Goal: Communication & Community: Answer question/provide support

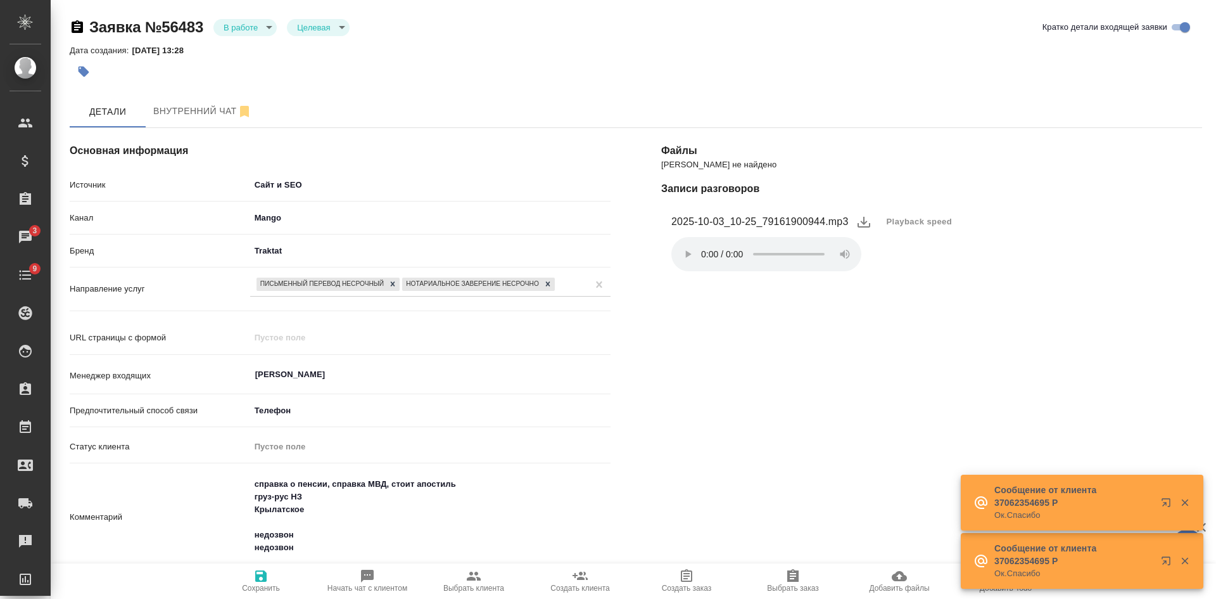
select select "RU"
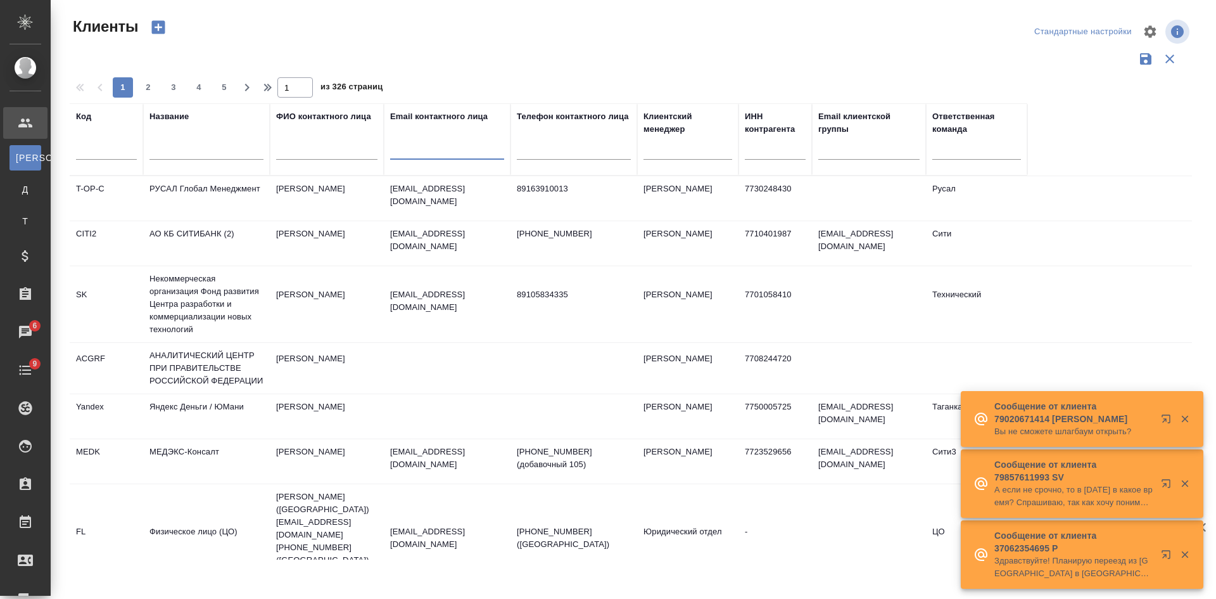
select select "RU"
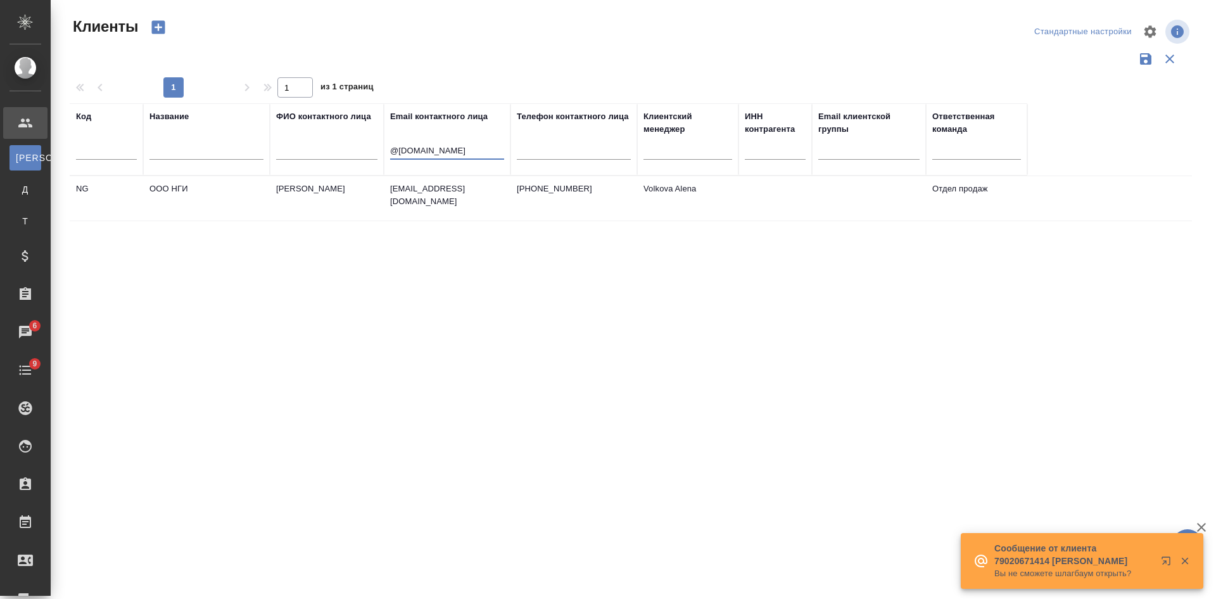
type input "@pnsh.ru"
click at [583, 201] on td "[PHONE_NUMBER]" at bounding box center [574, 198] width 127 height 44
click at [583, 201] on td "+79523159274" at bounding box center [574, 198] width 127 height 44
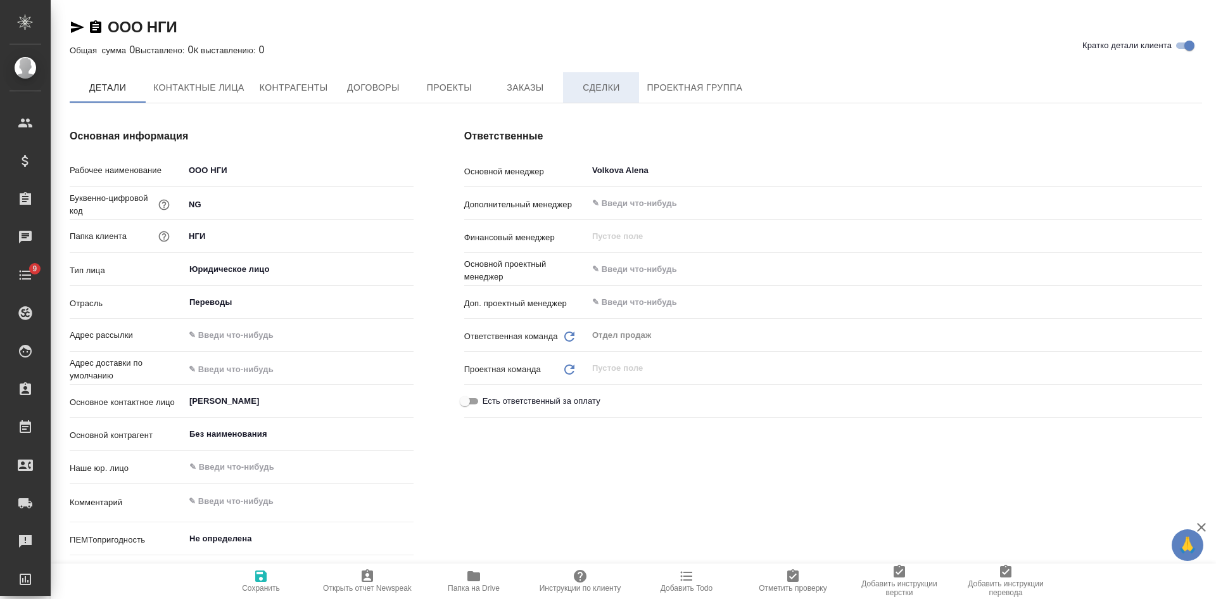
type textarea "x"
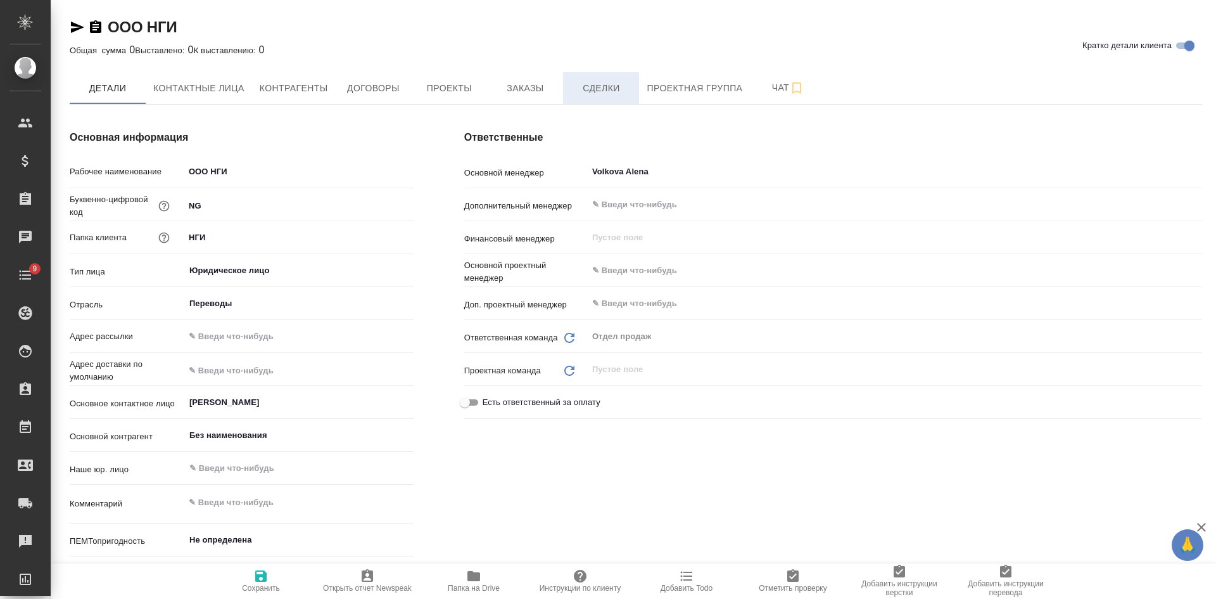
type textarea "x"
click at [589, 84] on span "Сделки" at bounding box center [601, 88] width 61 height 16
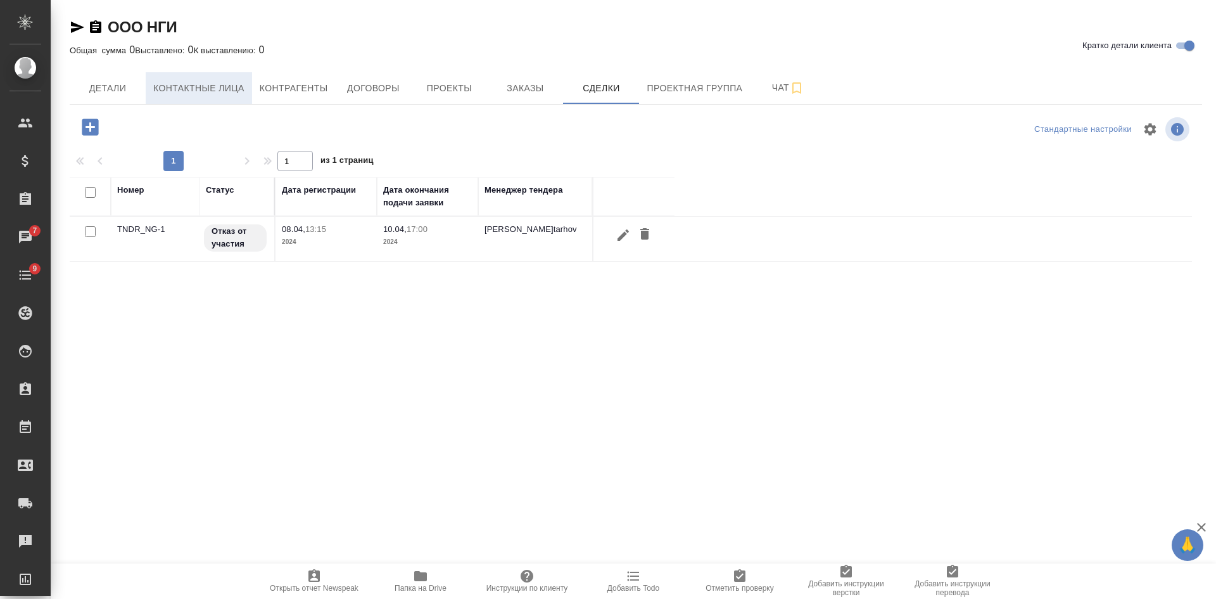
click at [188, 89] on span "Контактные лица" at bounding box center [198, 88] width 91 height 16
select select "RU"
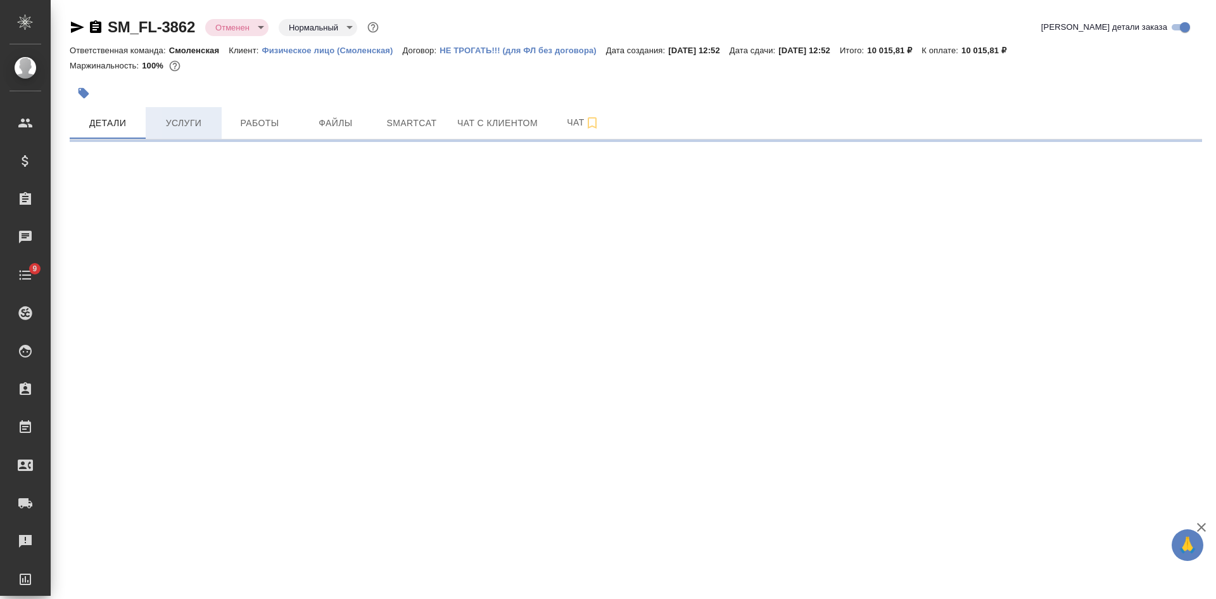
select select "RU"
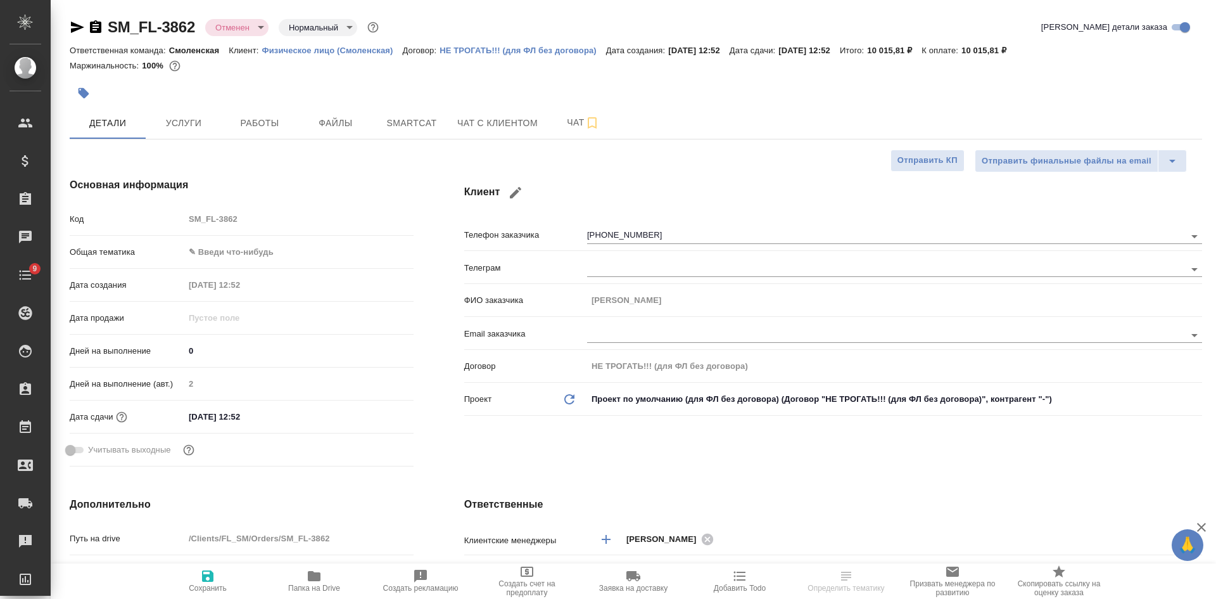
type textarea "x"
click at [96, 27] on icon "button" at bounding box center [95, 27] width 15 height 15
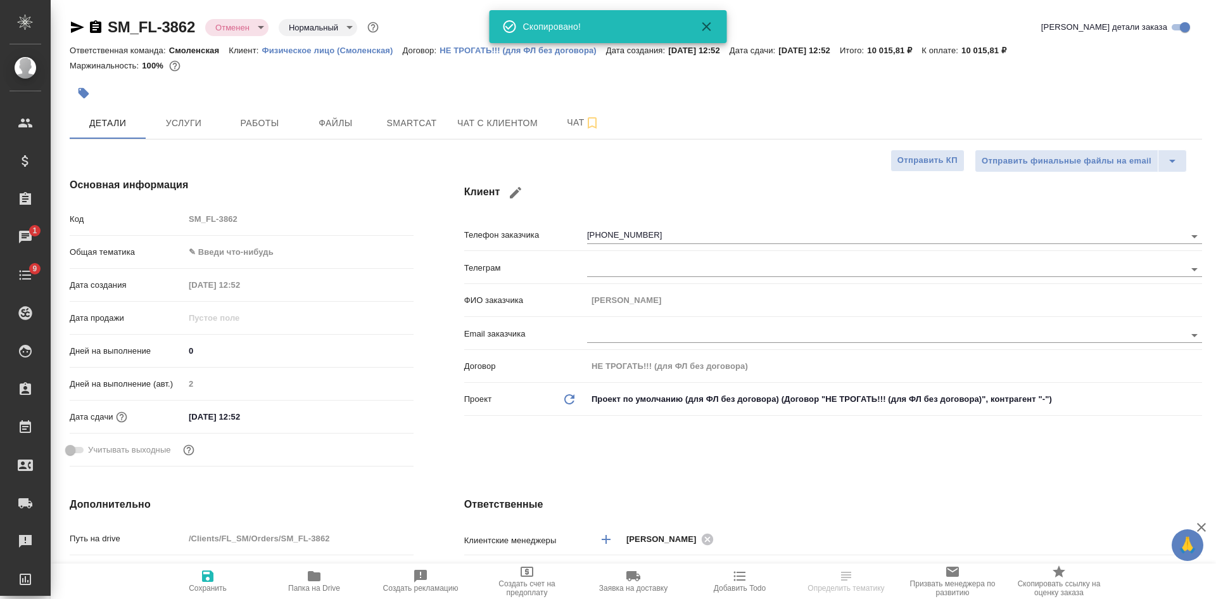
type textarea "x"
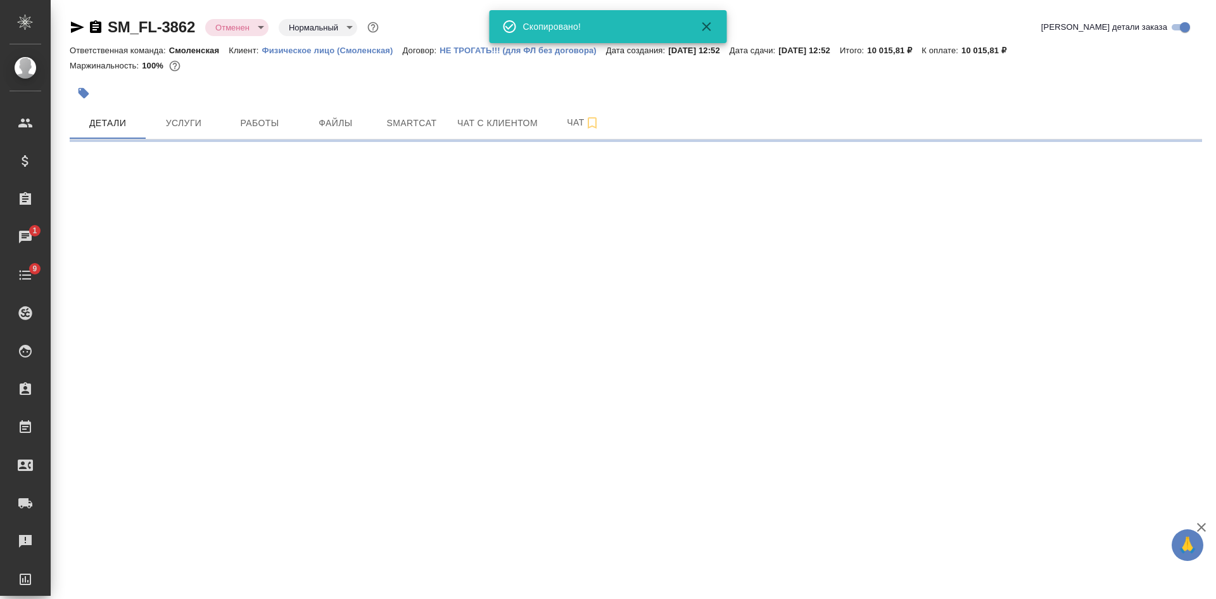
select select "RU"
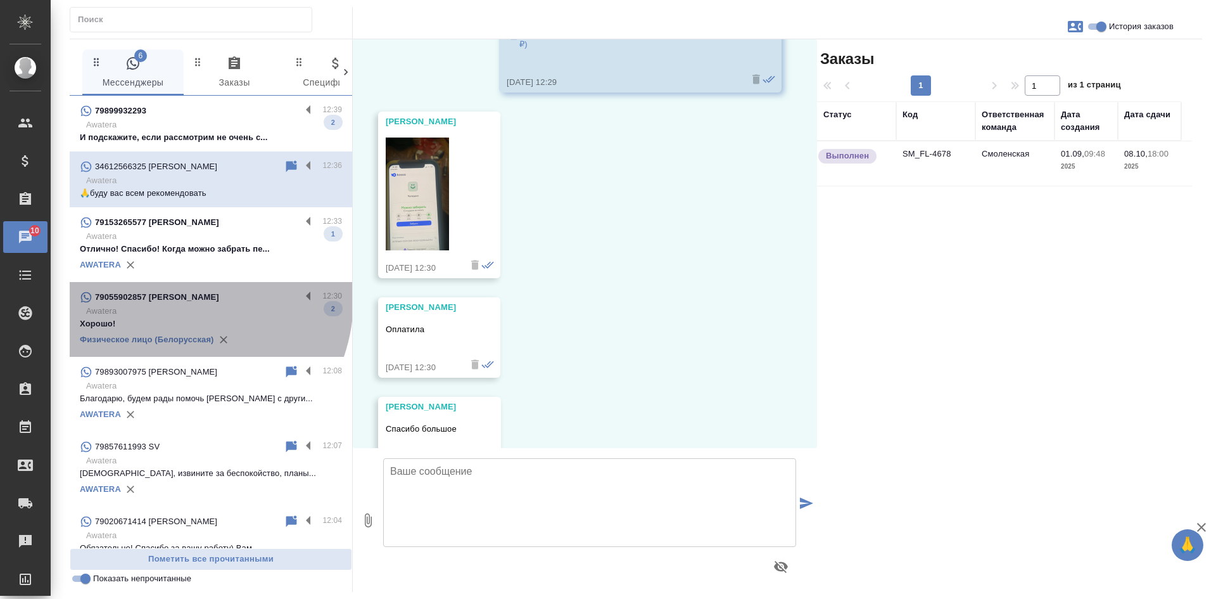
scroll to position [21362, 0]
click at [180, 300] on p "79055902857 [PERSON_NAME]" at bounding box center [157, 297] width 124 height 13
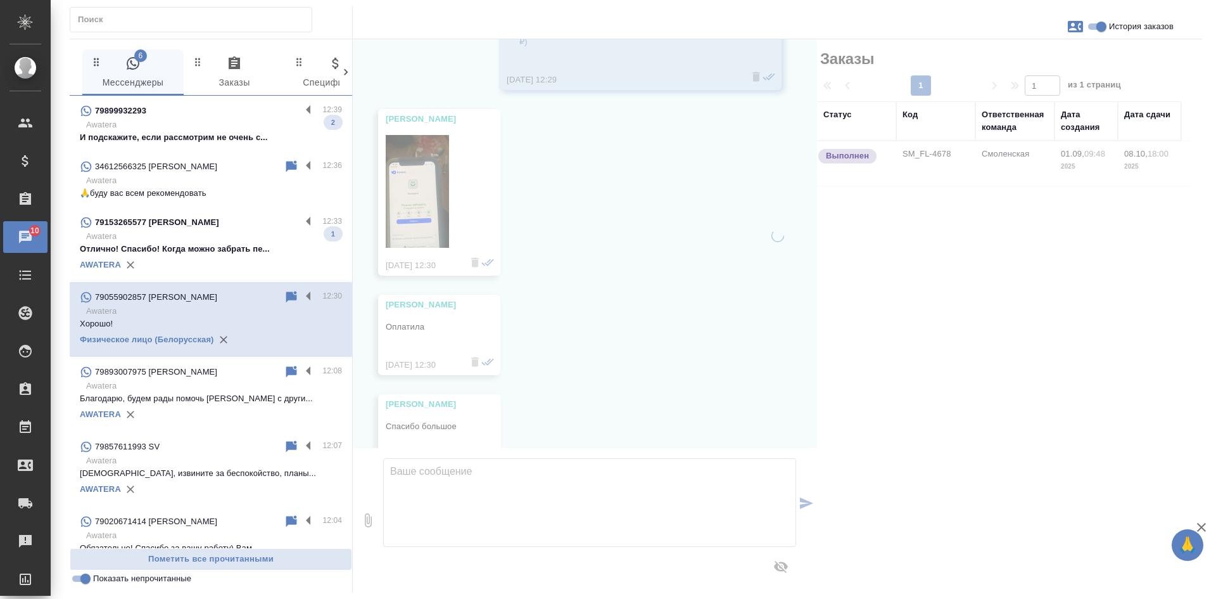
click at [204, 233] on p "Awatera" at bounding box center [214, 236] width 256 height 13
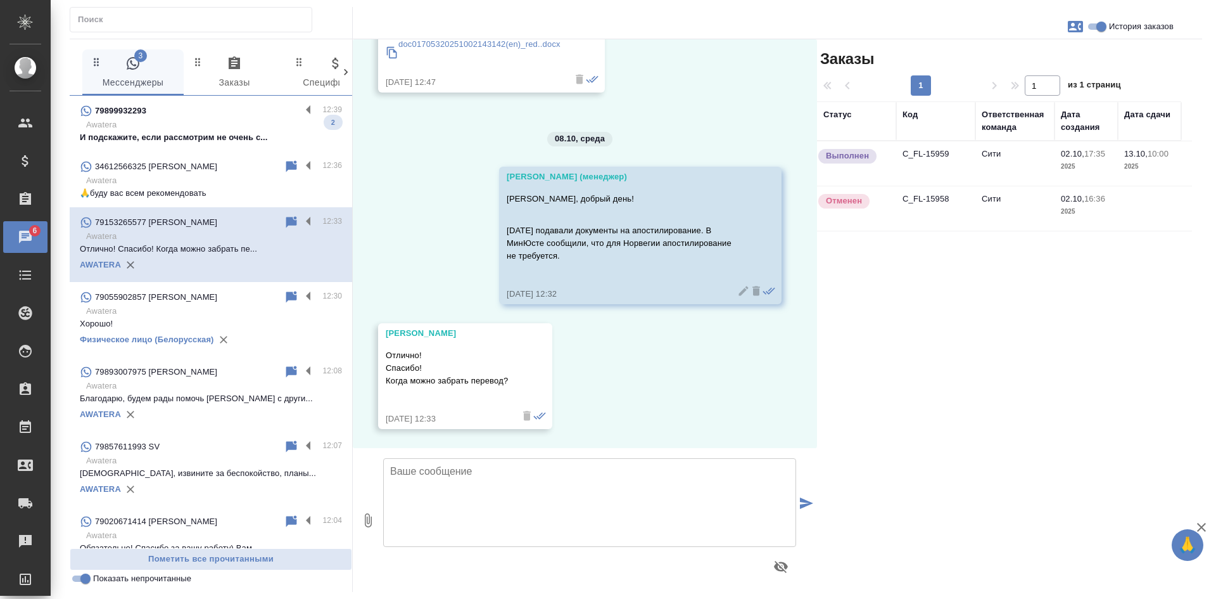
scroll to position [649, 0]
click at [179, 131] on p "И подскажите, если рассмотрим не очень с..." at bounding box center [211, 137] width 262 height 13
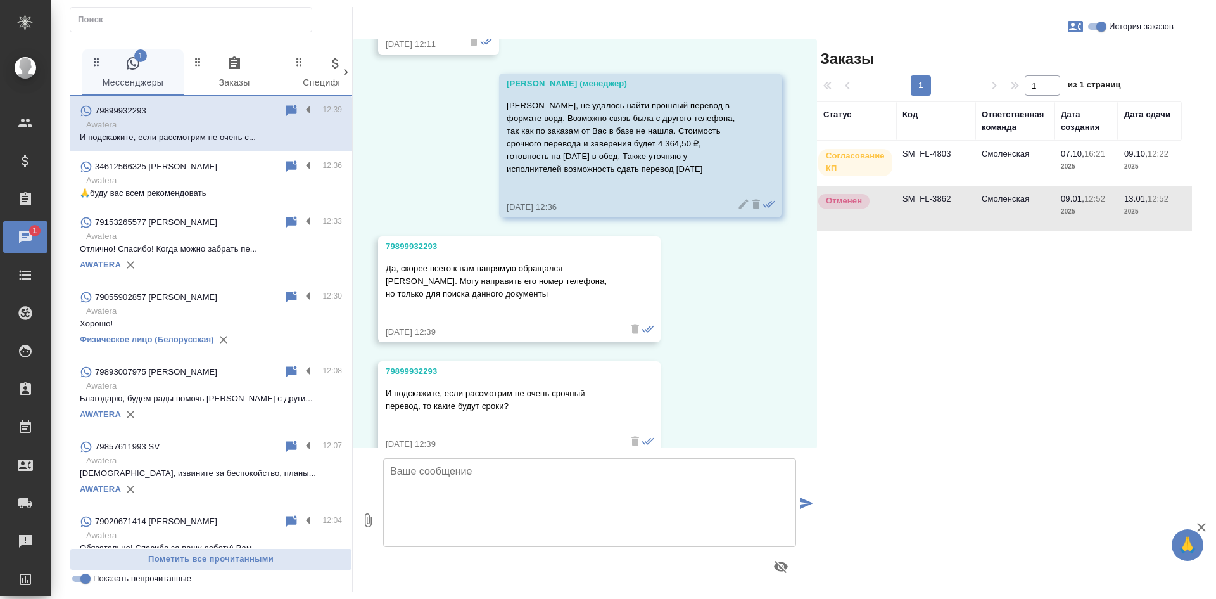
scroll to position [2996, 0]
click at [73, 582] on input "Показать непрочитанные" at bounding box center [86, 578] width 46 height 15
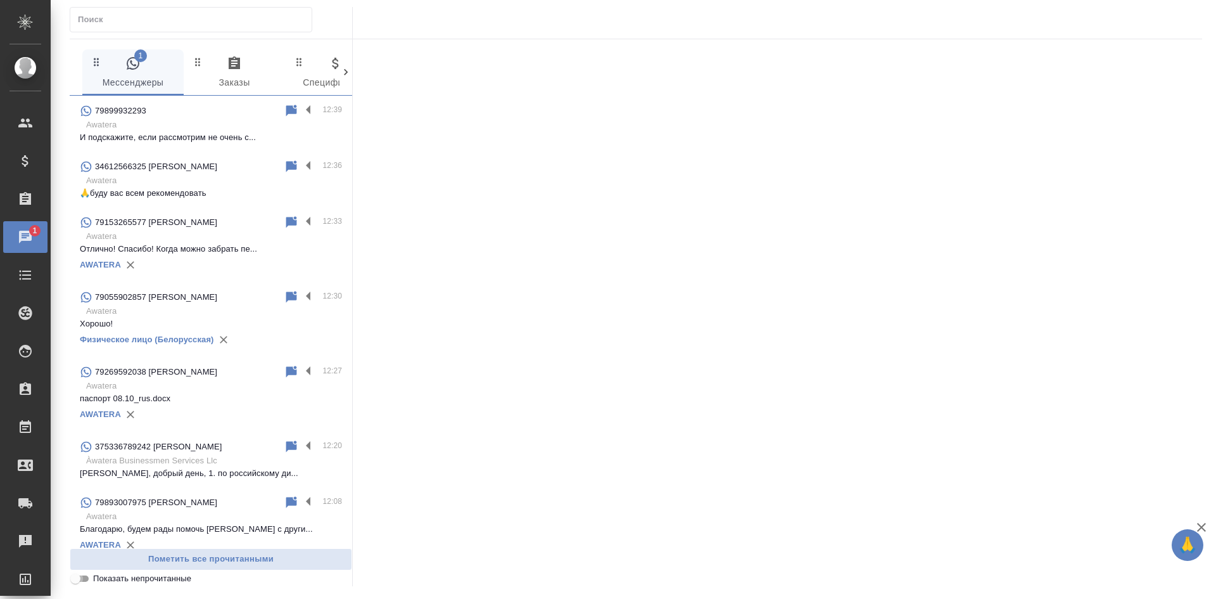
click at [74, 578] on input "Показать непрочитанные" at bounding box center [76, 578] width 46 height 15
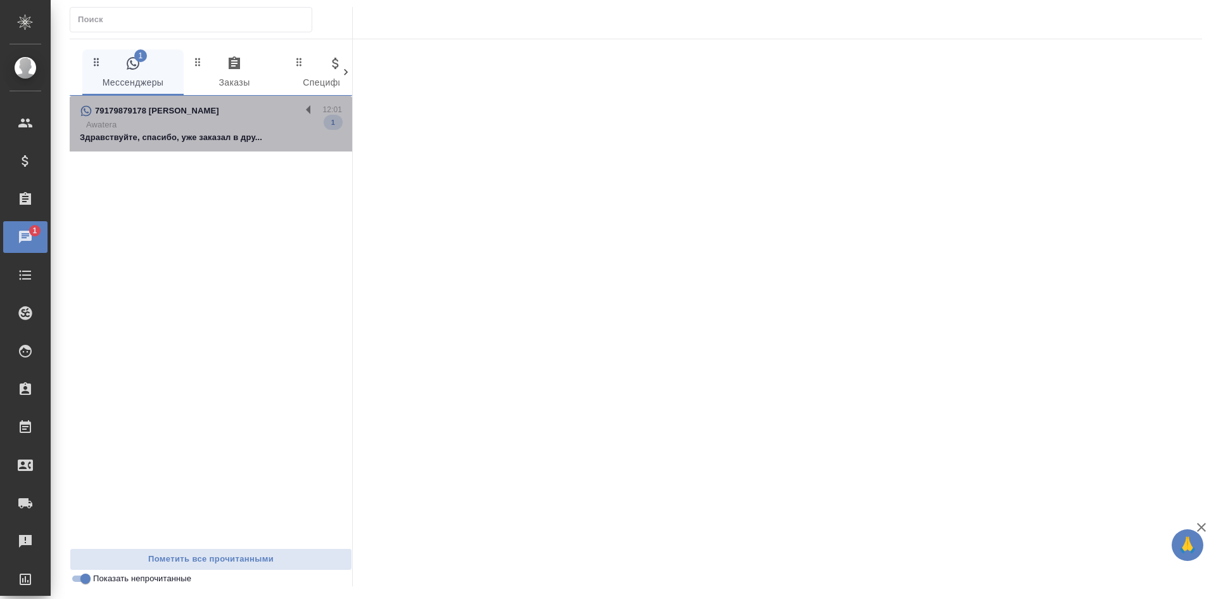
click at [199, 118] on div "79179879178 [PERSON_NAME]" at bounding box center [190, 110] width 221 height 15
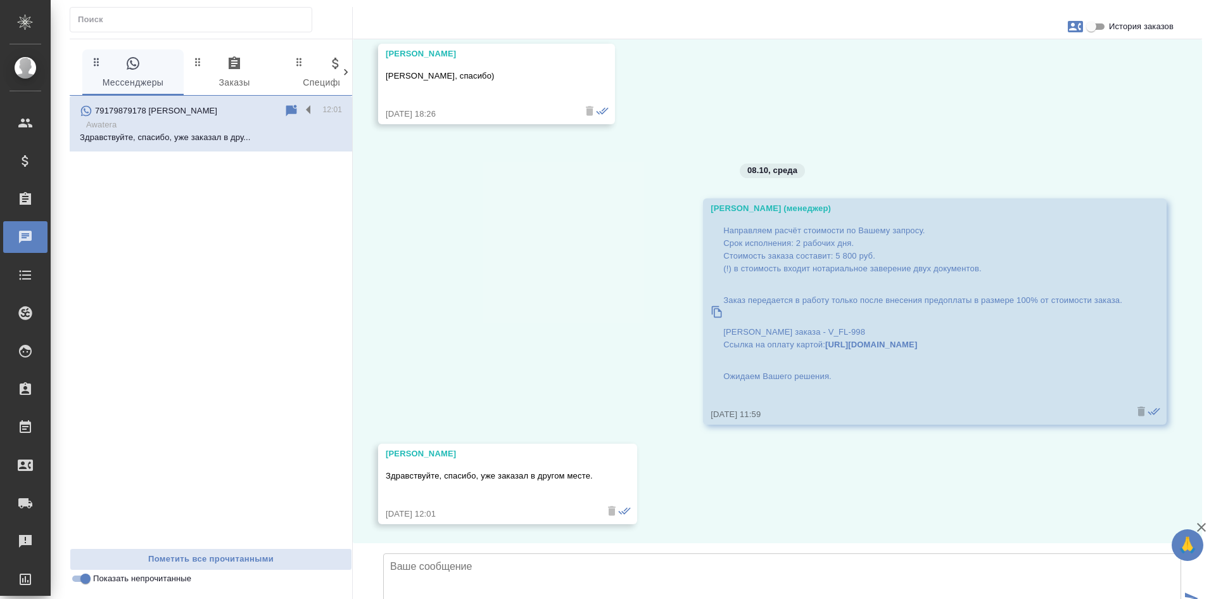
scroll to position [1079, 0]
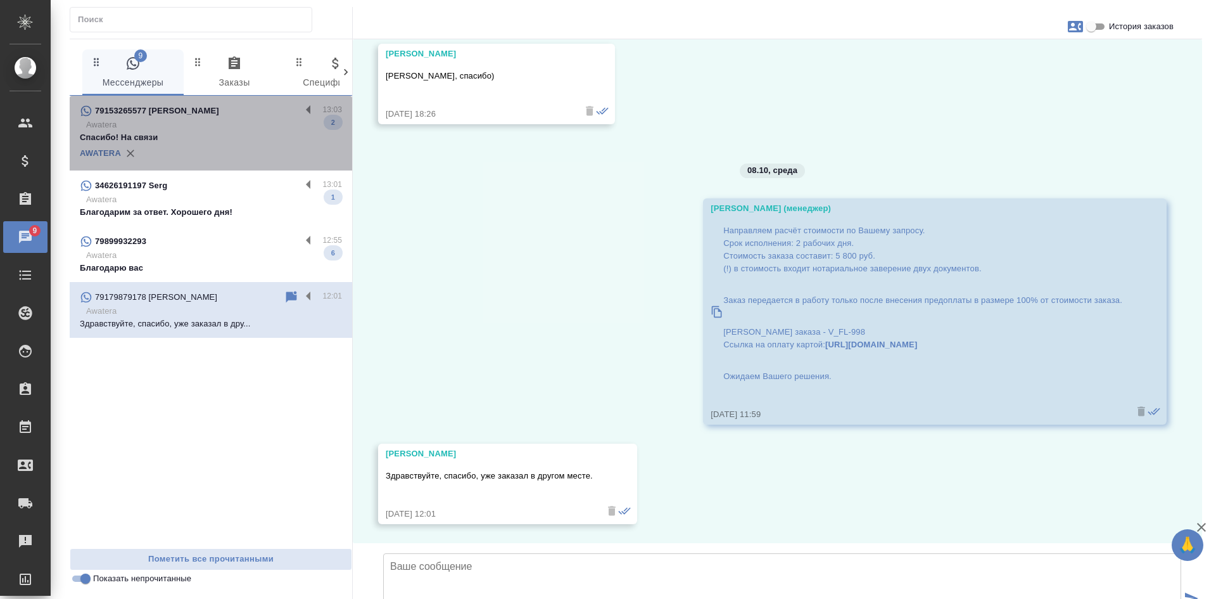
click at [151, 133] on p "Спасибо! На связи" at bounding box center [211, 137] width 262 height 13
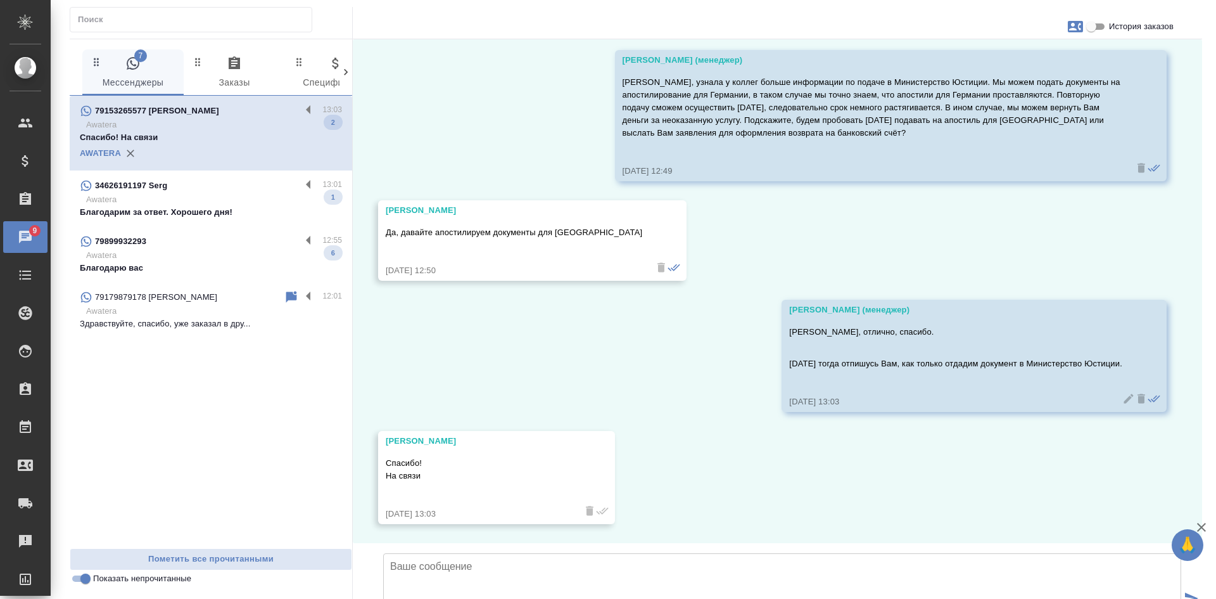
click at [184, 197] on p "Awatera" at bounding box center [214, 199] width 256 height 13
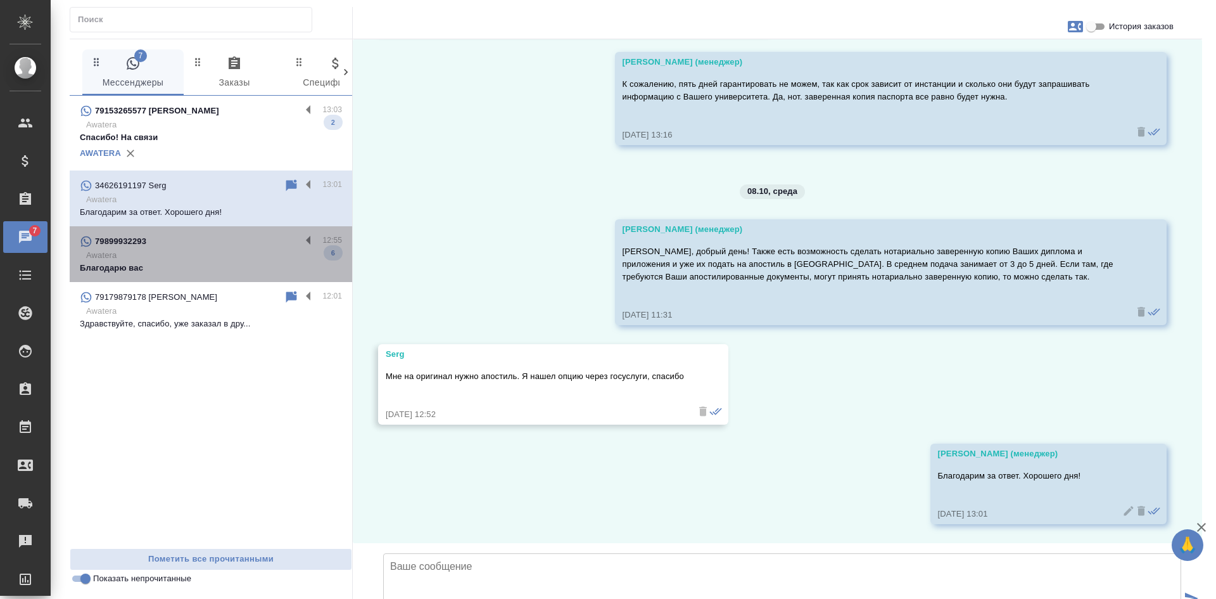
click at [183, 239] on div "79899932293" at bounding box center [190, 241] width 221 height 15
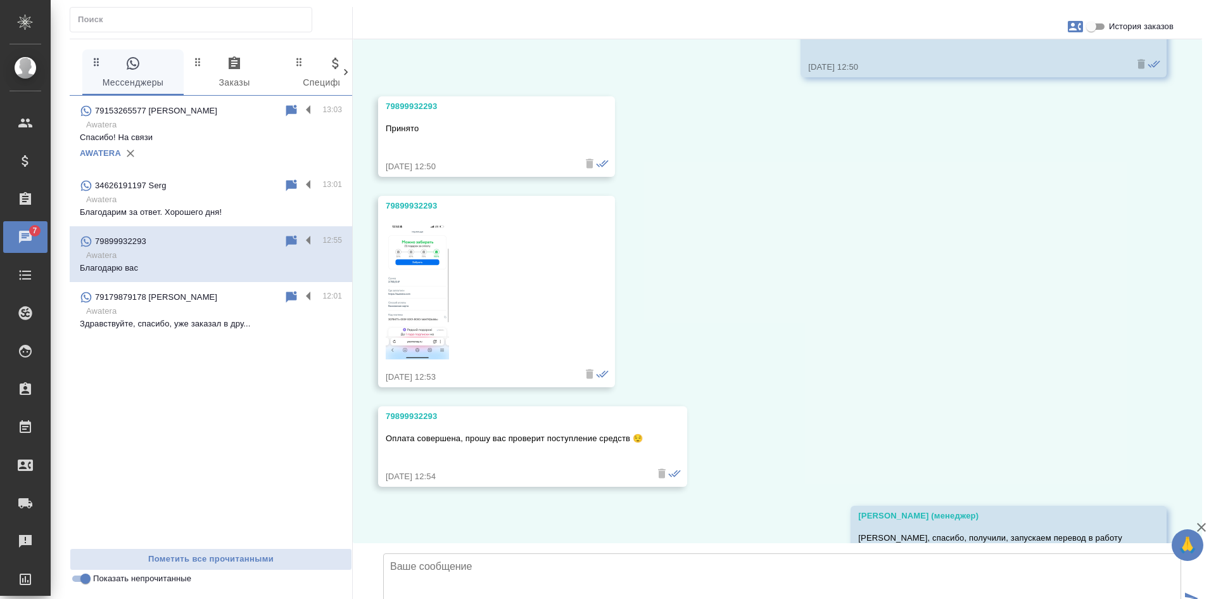
scroll to position [3774, 0]
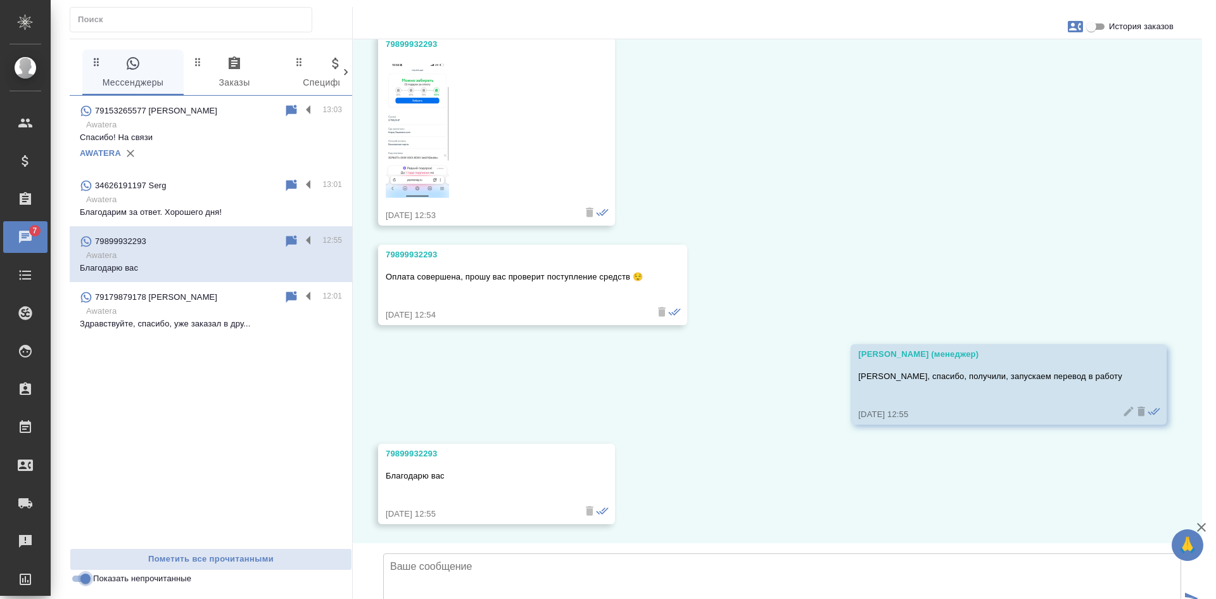
click at [75, 579] on input "Показать непрочитанные" at bounding box center [86, 578] width 46 height 15
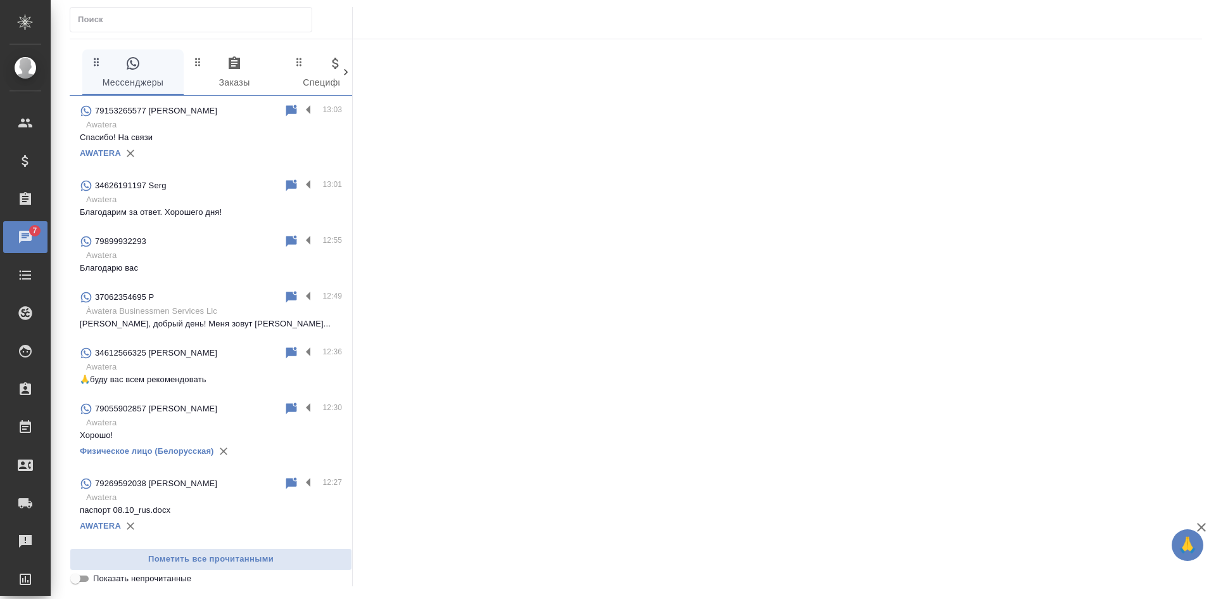
click at [75, 579] on input "Показать непрочитанные" at bounding box center [76, 578] width 46 height 15
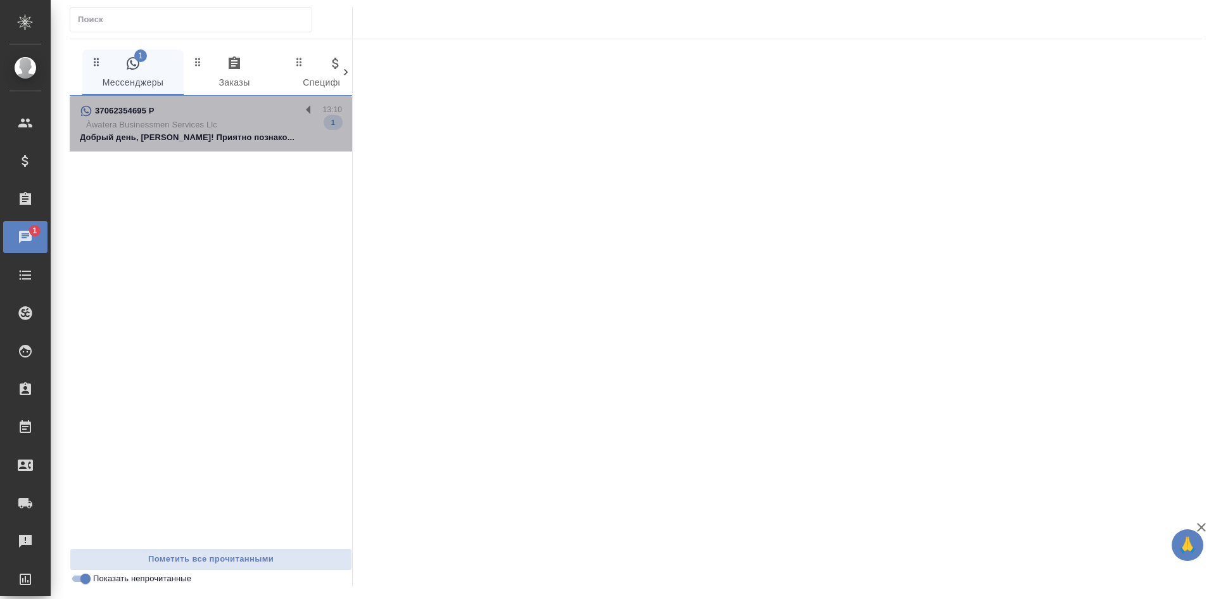
click at [223, 117] on div "37062354695 P" at bounding box center [190, 110] width 221 height 15
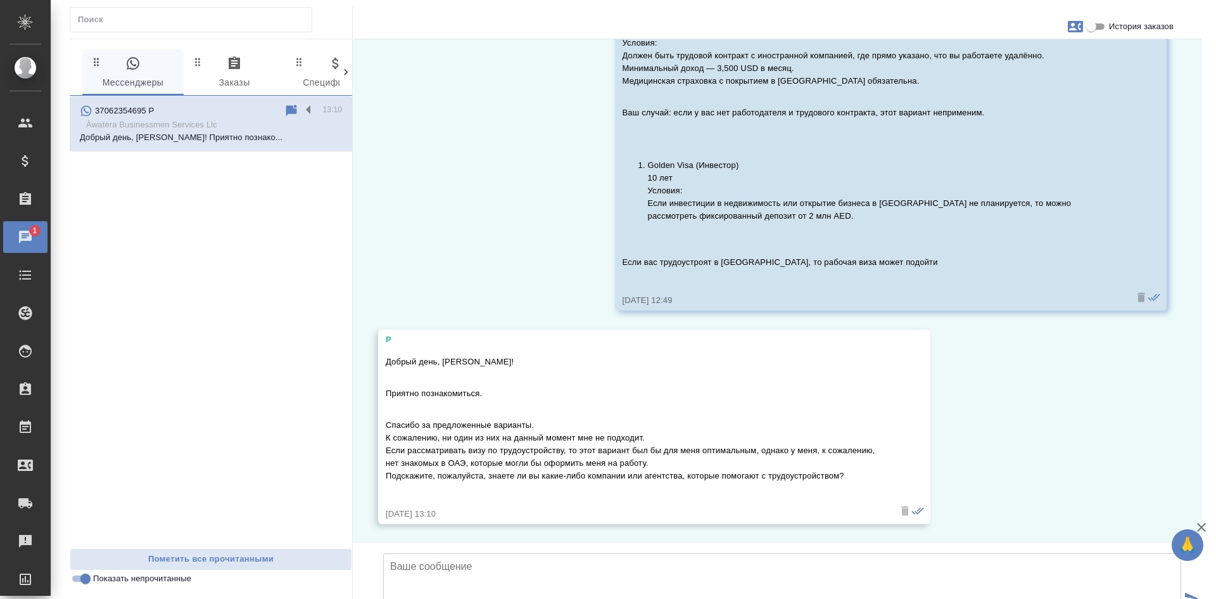
scroll to position [874, 0]
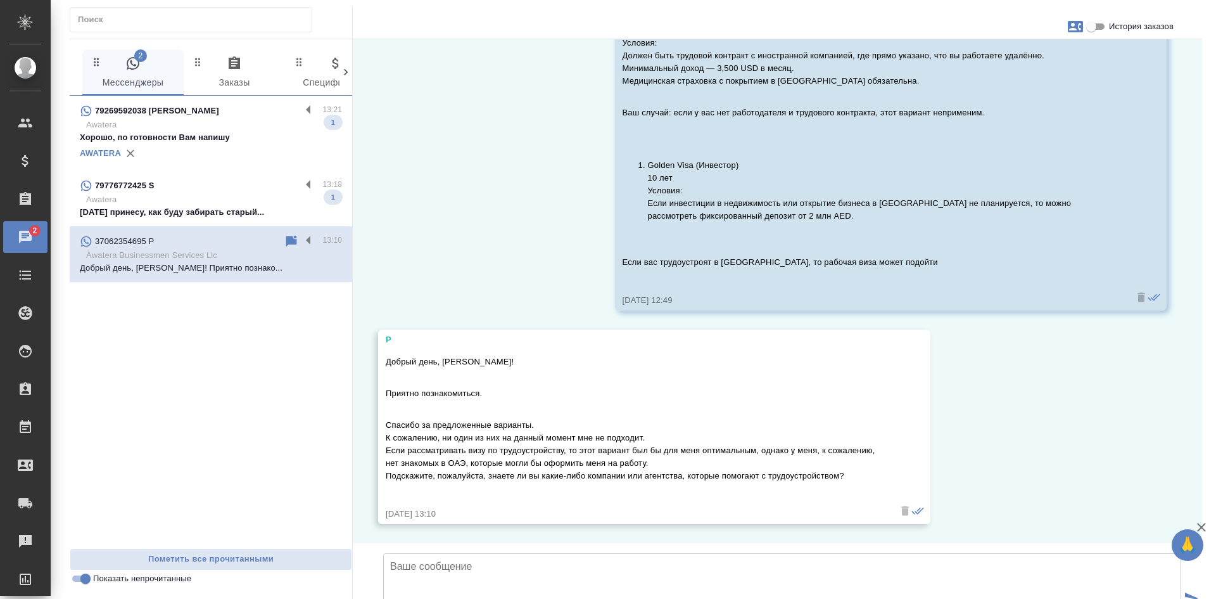
click at [220, 193] on p "Awatera" at bounding box center [214, 199] width 256 height 13
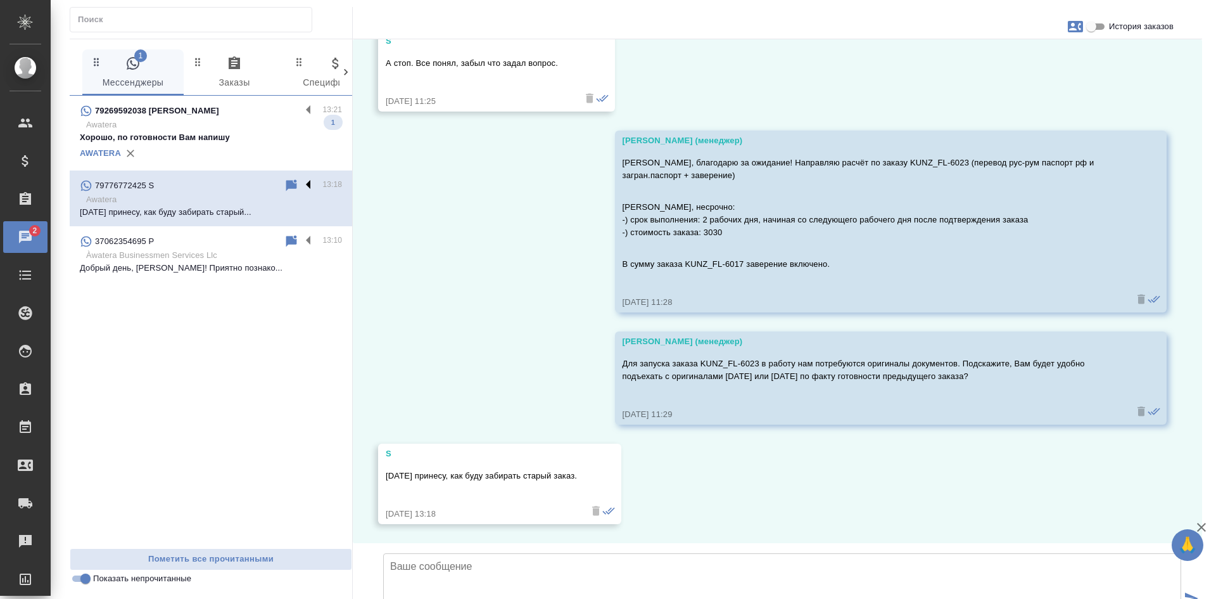
scroll to position [7416, 0]
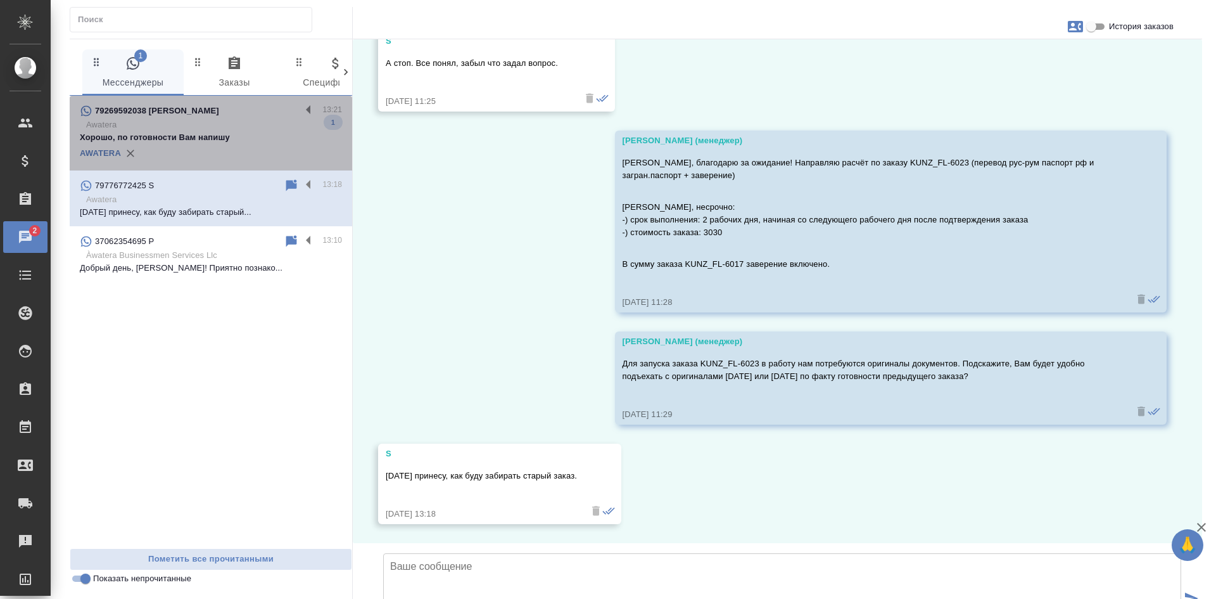
click at [260, 119] on p "Awatera" at bounding box center [214, 124] width 256 height 13
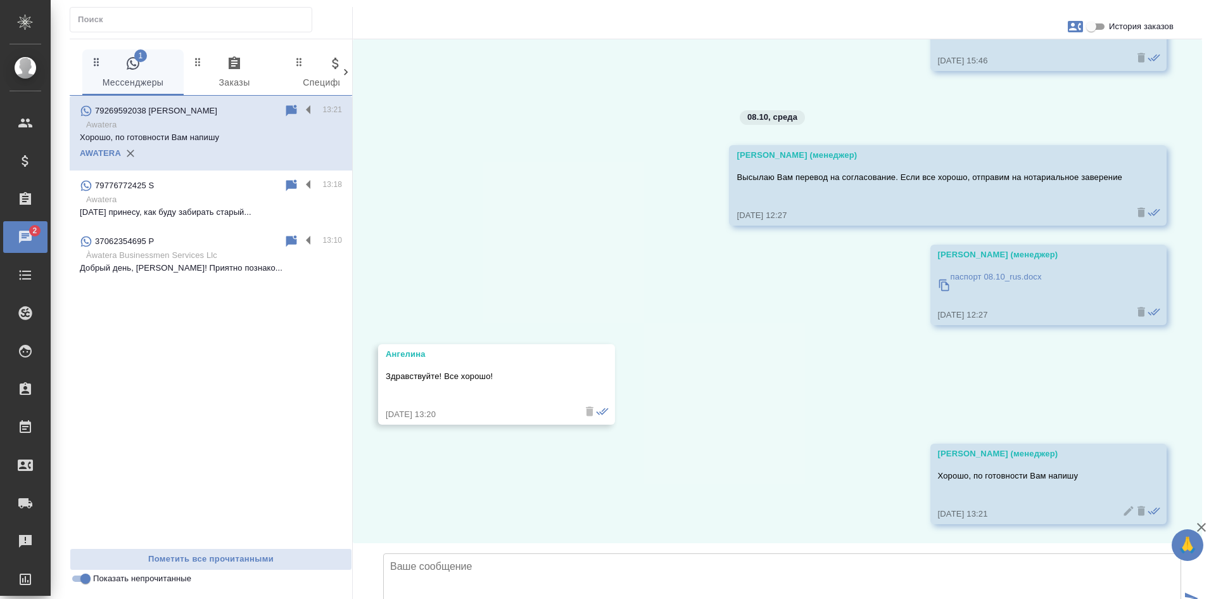
scroll to position [199, 0]
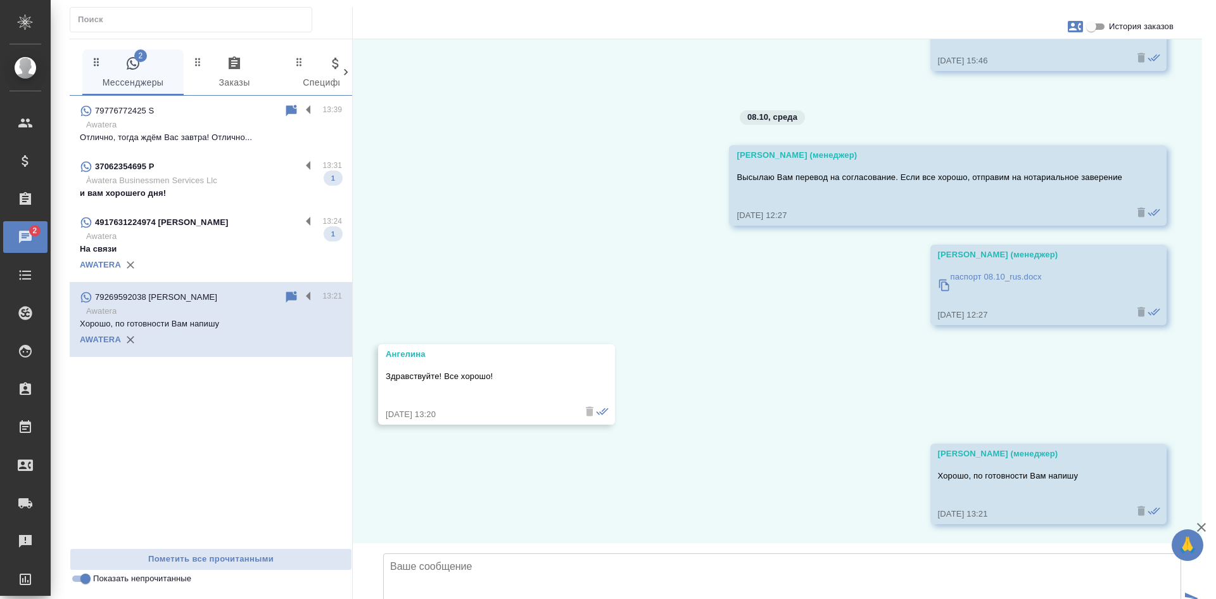
click at [196, 172] on div "37062354695 P" at bounding box center [190, 166] width 221 height 15
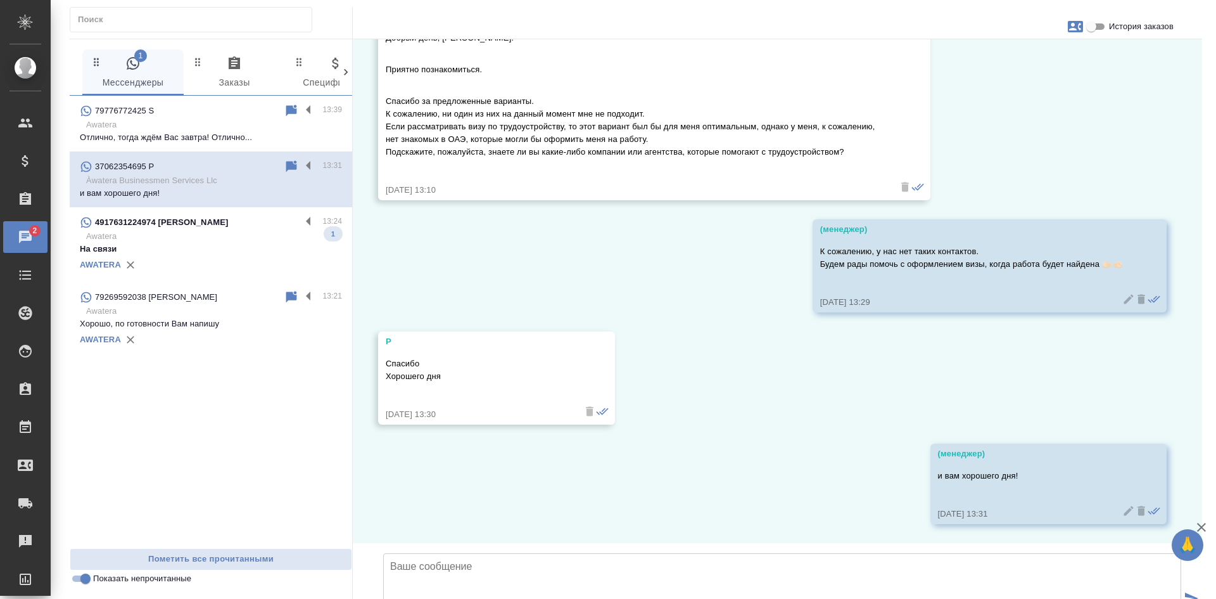
click at [209, 241] on p "Awatera" at bounding box center [214, 236] width 256 height 13
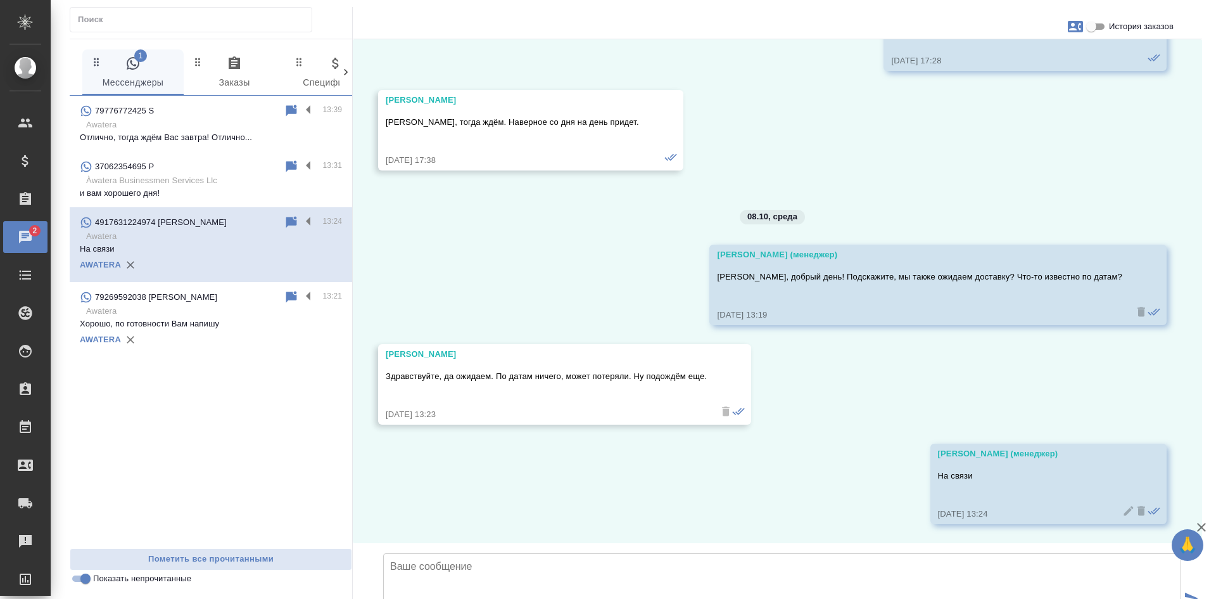
scroll to position [2854, 0]
click at [88, 579] on input "Показать непрочитанные" at bounding box center [86, 578] width 46 height 15
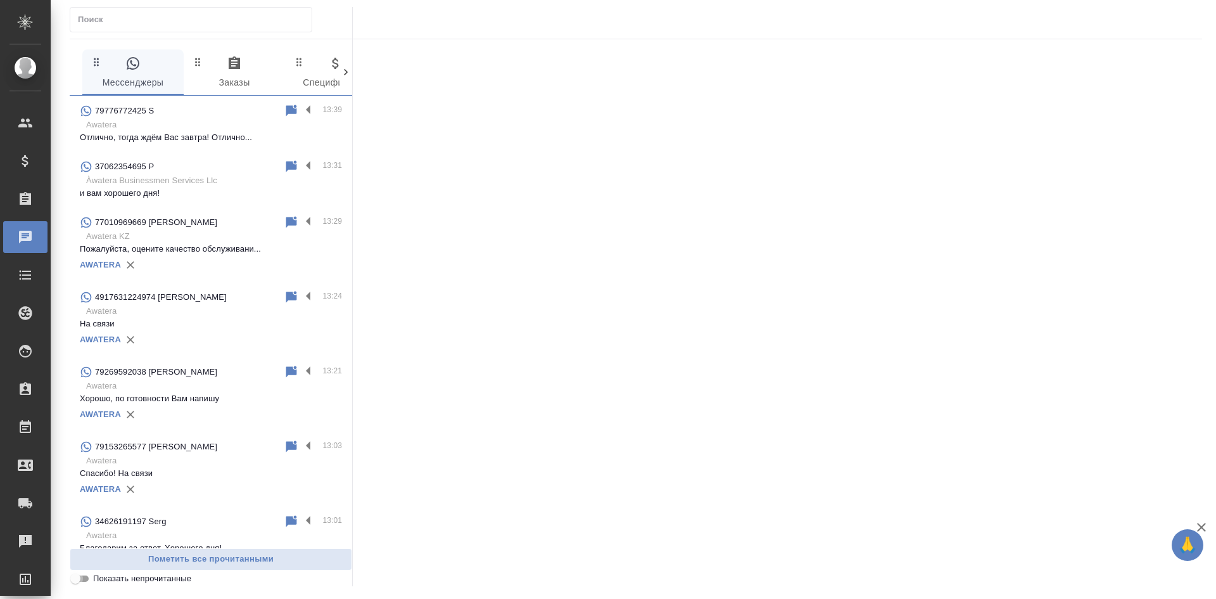
click at [88, 579] on input "Показать непрочитанные" at bounding box center [76, 578] width 46 height 15
checkbox input "true"
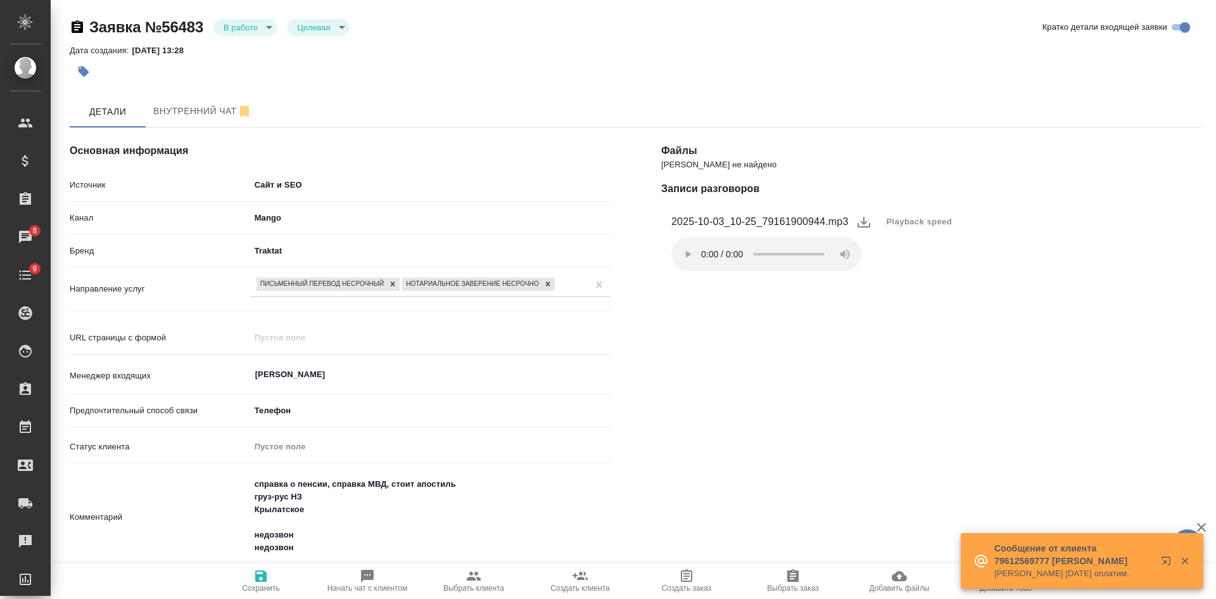
select select "RU"
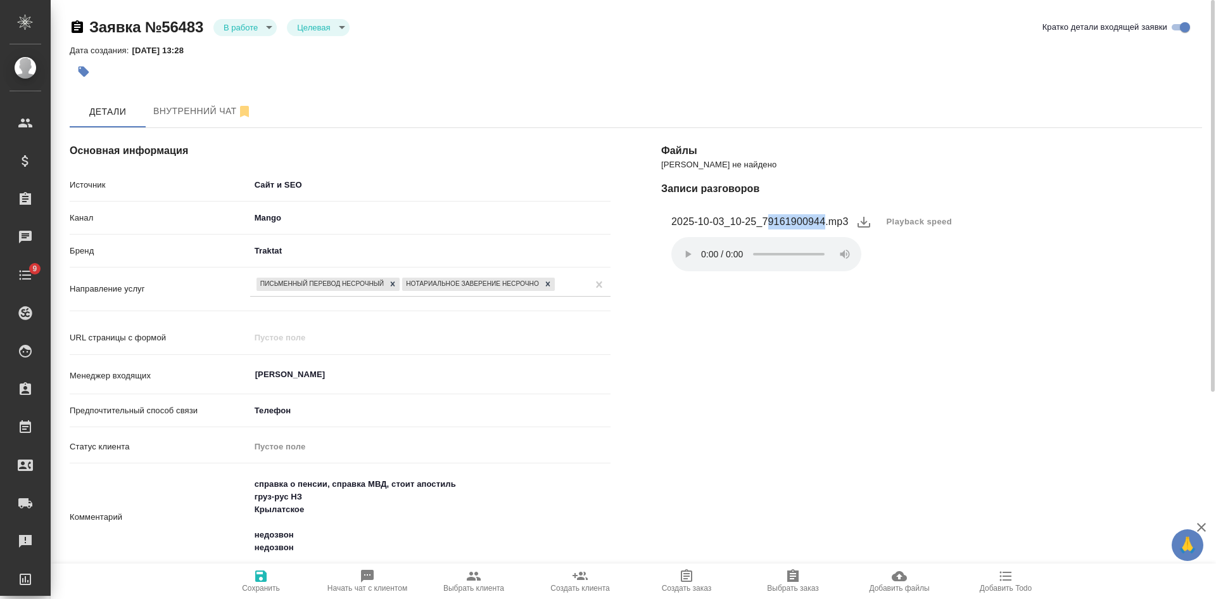
drag, startPoint x: 768, startPoint y: 220, endPoint x: 826, endPoint y: 217, distance: 57.7
click at [826, 217] on figcaption "2025-10-03_10-25_79161900944.mp3" at bounding box center [760, 221] width 177 height 15
copy figcaption "9161900944"
click at [260, 24] on body "🙏 .cls-1 fill:#fff; AWATERA [PERSON_NAME] Спецификации Заказы 0 Чаты 9 Todo Про…" at bounding box center [608, 299] width 1216 height 599
click at [249, 47] on button "Отказ" at bounding box center [239, 49] width 30 height 14
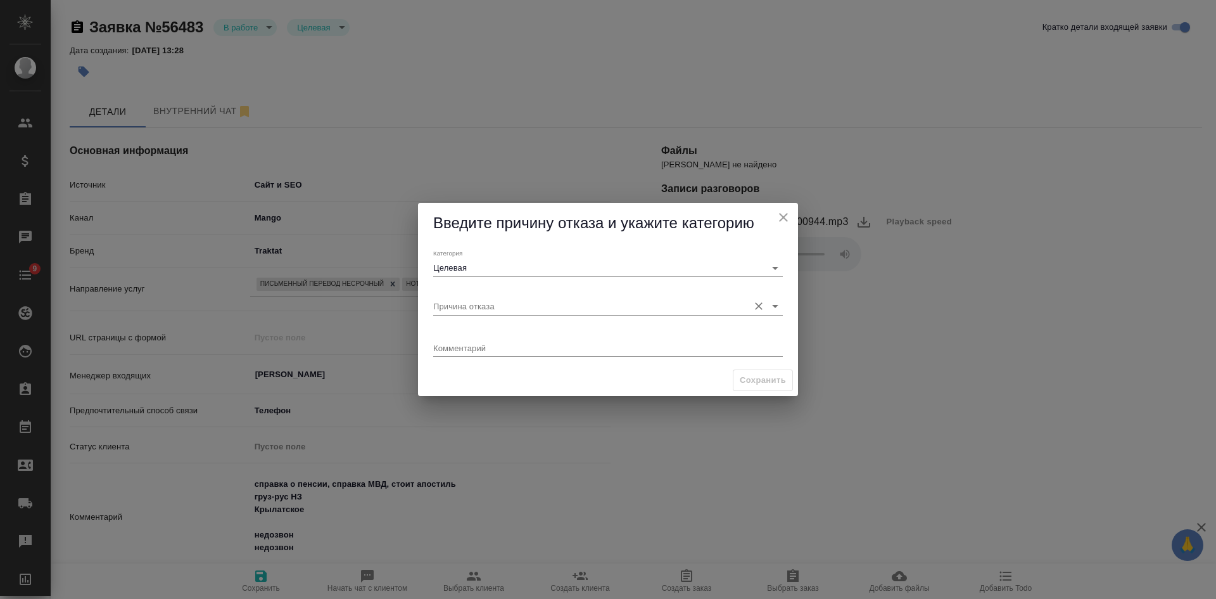
click at [500, 306] on input "Причина отказа" at bounding box center [587, 305] width 309 height 17
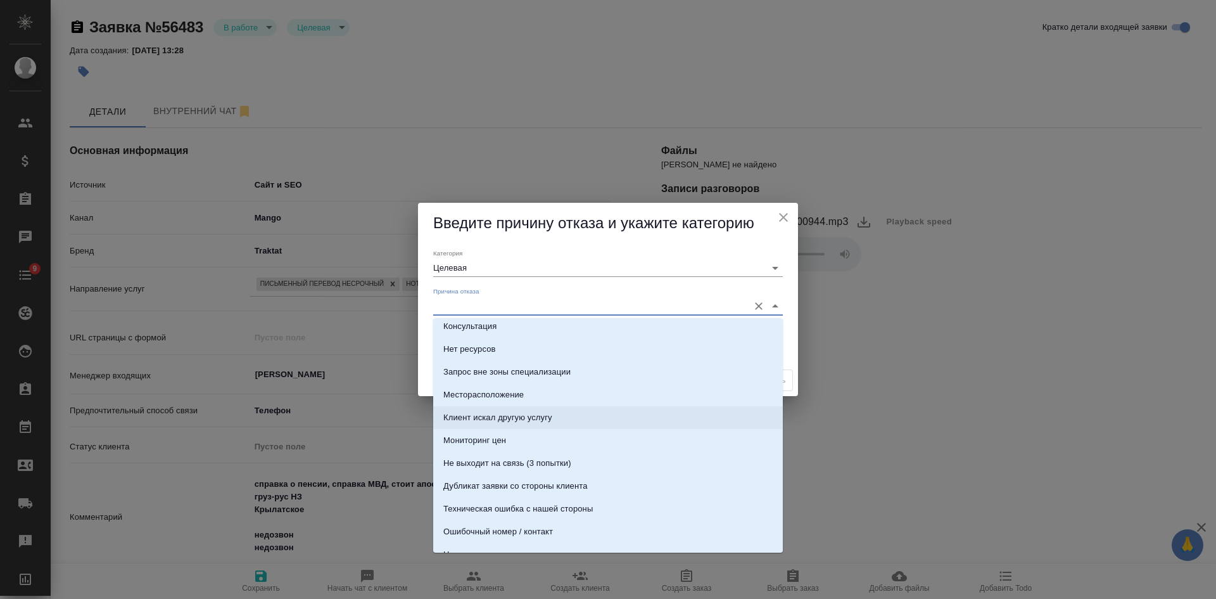
scroll to position [253, 0]
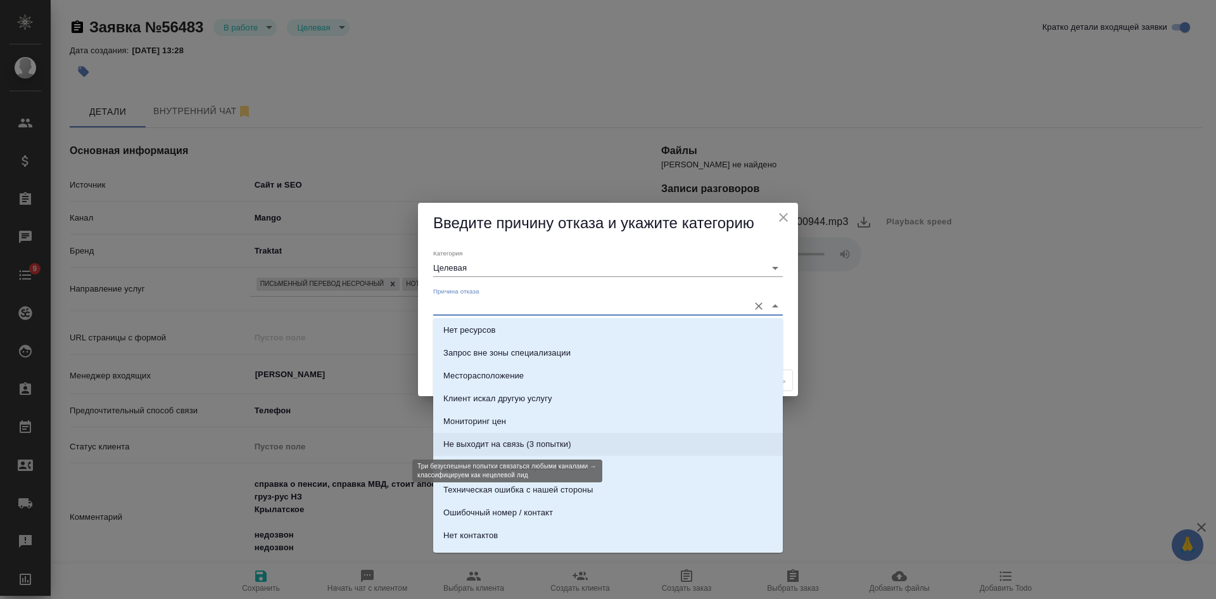
click at [499, 445] on div "Не выходит на связь (3 попытки)" at bounding box center [507, 444] width 128 height 13
type input "Не целевая"
type input "Не выходит на связь (3 попытки)"
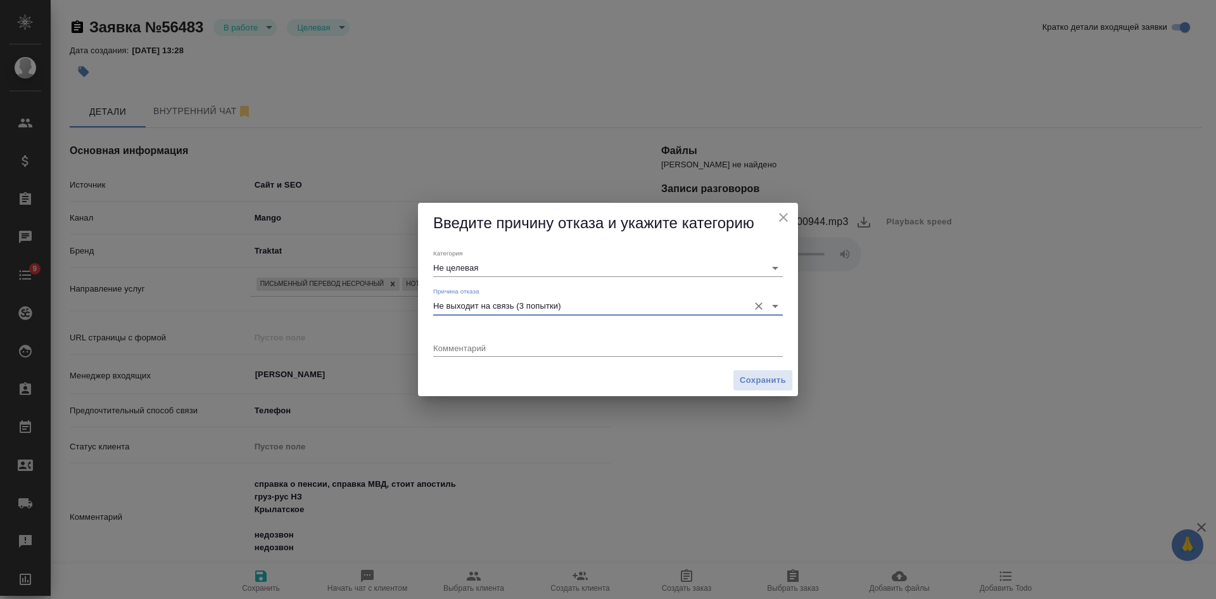
click at [508, 346] on textarea at bounding box center [608, 348] width 350 height 10
type textarea "не берет телефон, документы не хочет скидывать"
click at [741, 381] on span "Сохранить" at bounding box center [763, 380] width 46 height 15
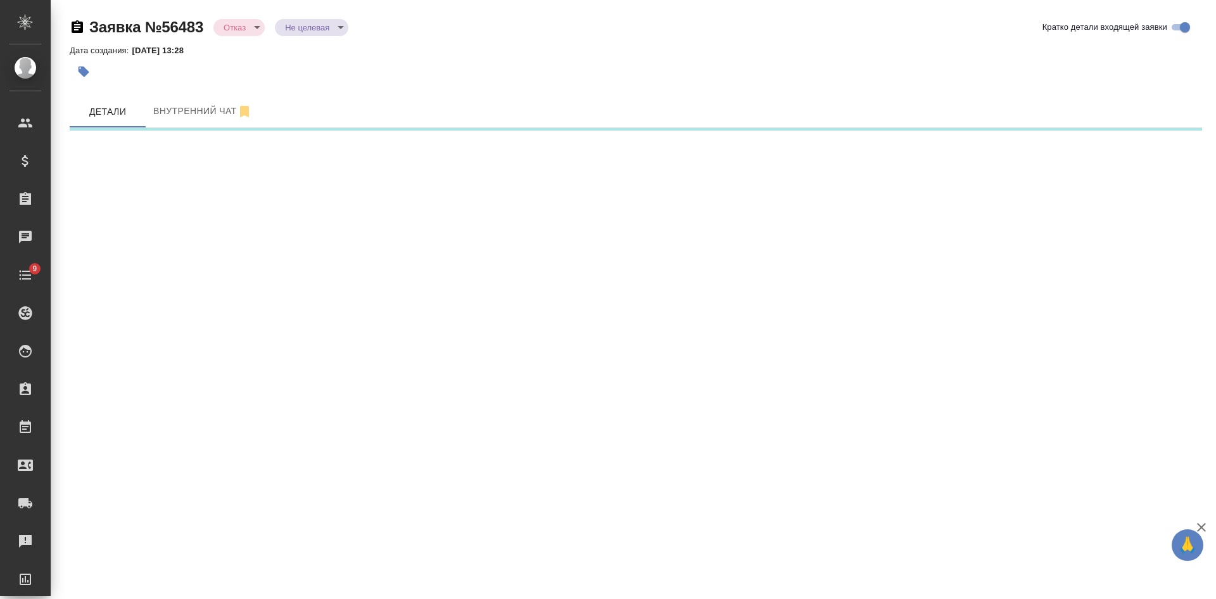
select select "RU"
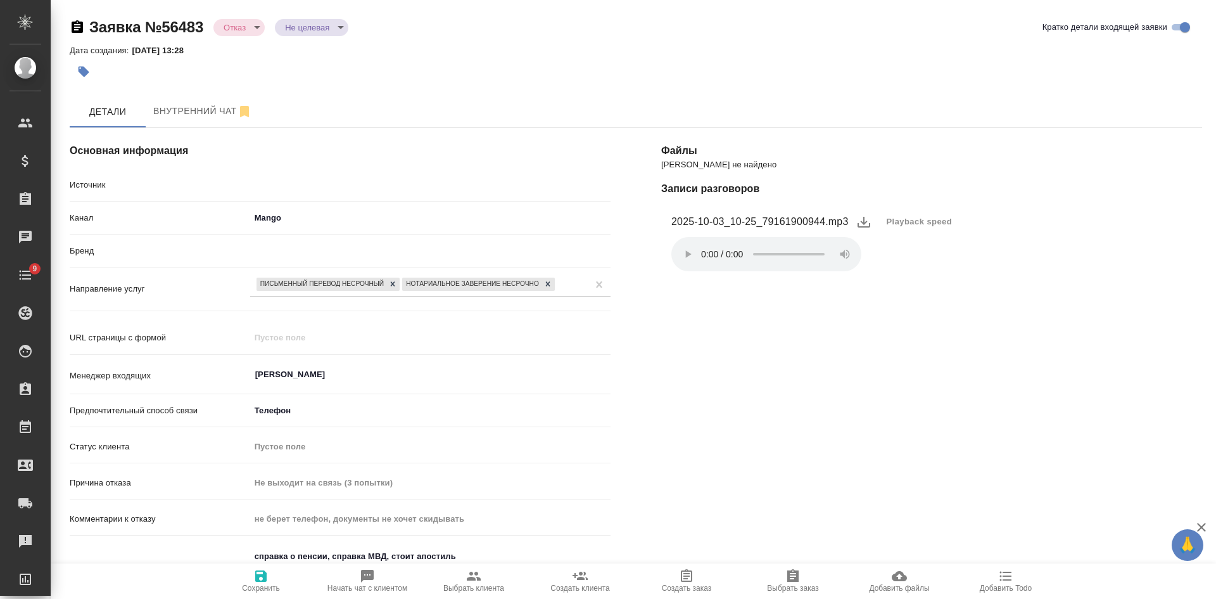
type textarea "x"
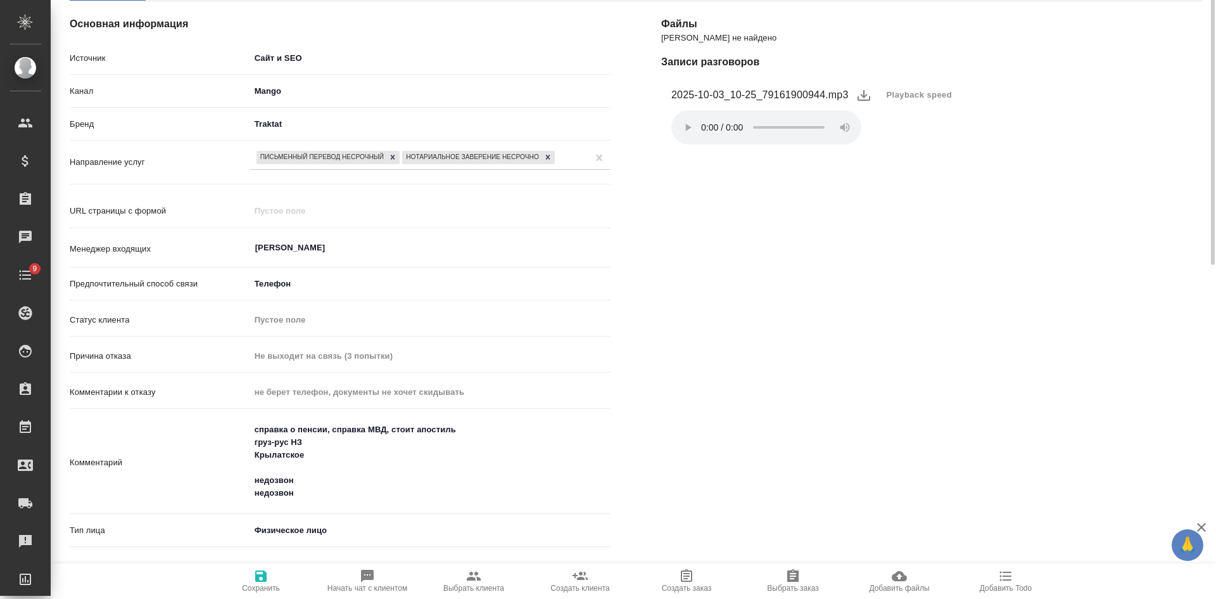
scroll to position [190, 0]
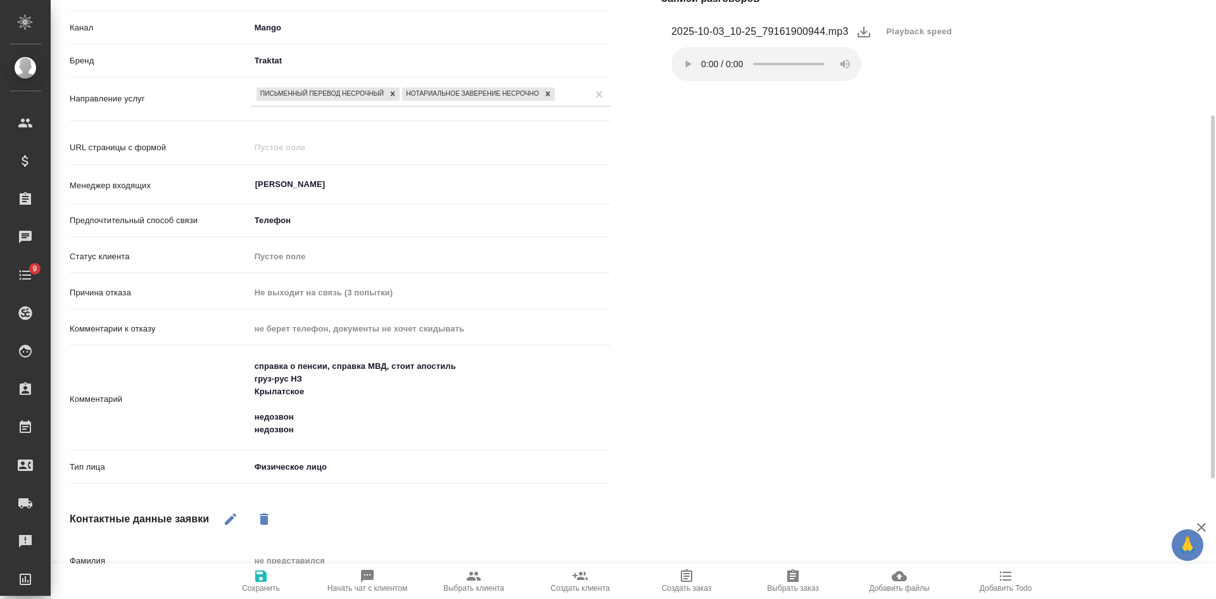
click at [276, 573] on span "Сохранить" at bounding box center [260, 580] width 91 height 24
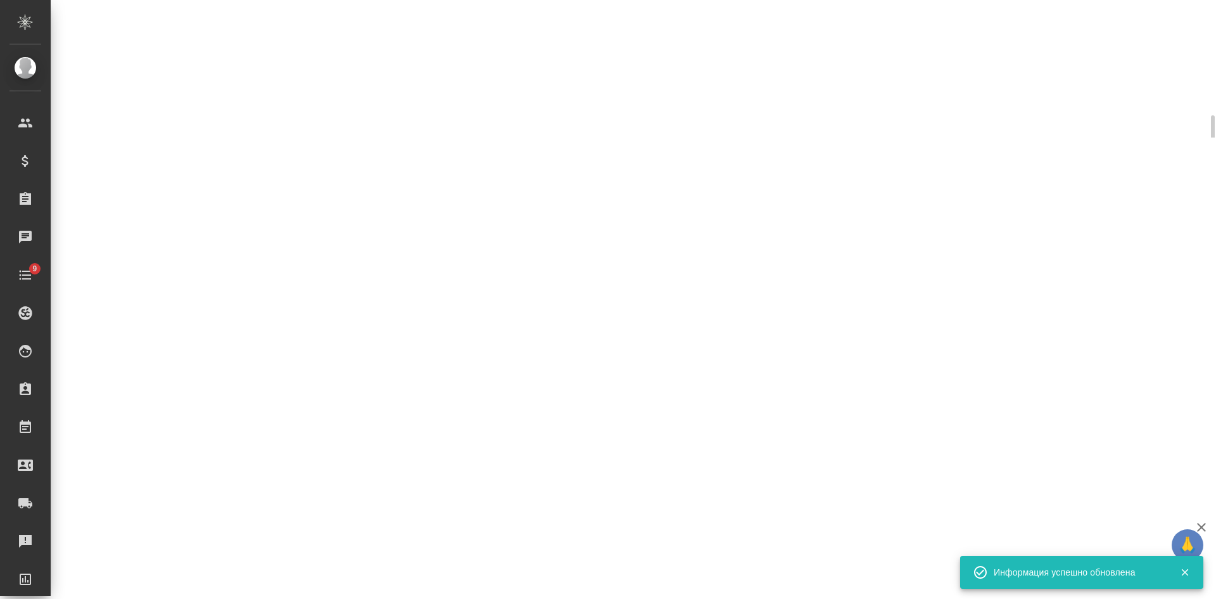
select select "RU"
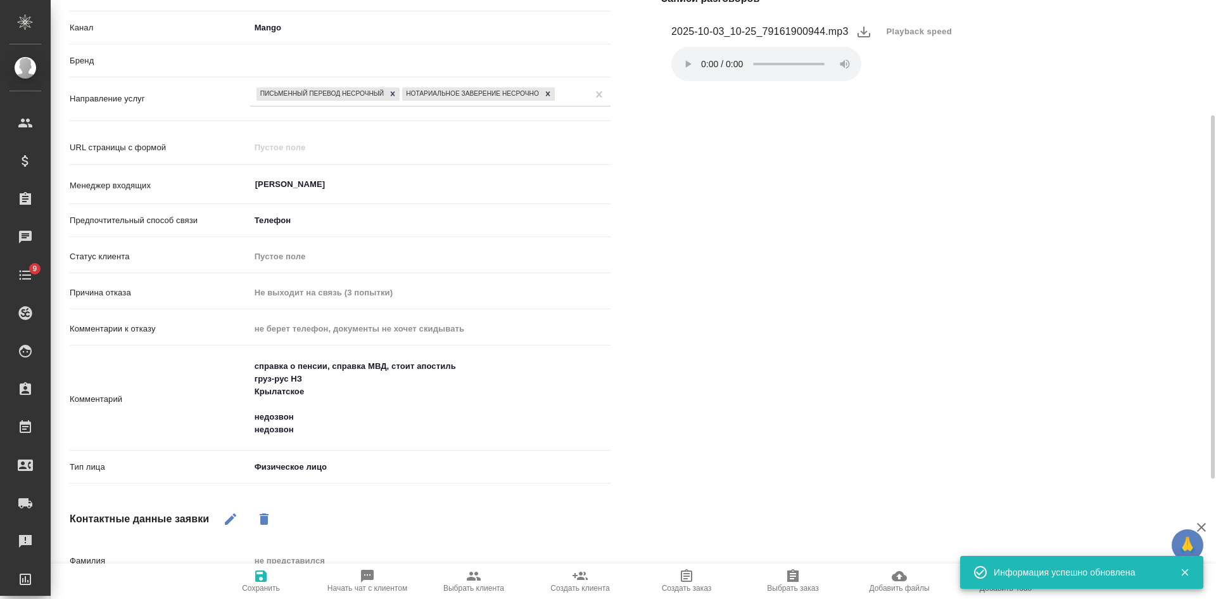
type textarea "x"
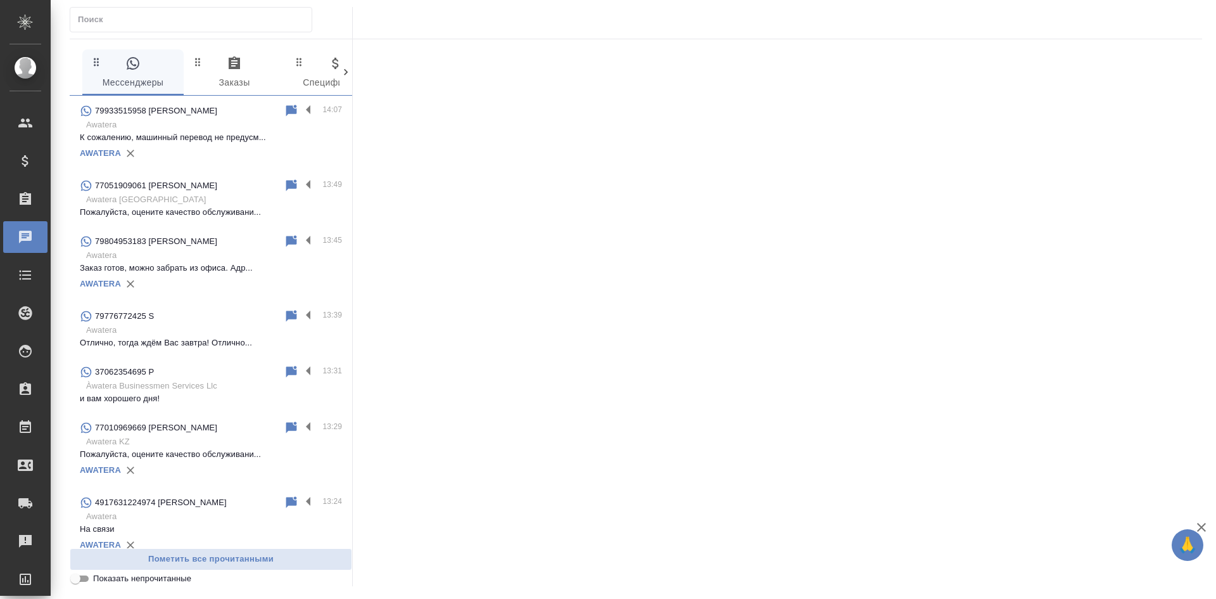
click at [79, 580] on input "Показать непрочитанные" at bounding box center [76, 578] width 46 height 15
checkbox input "true"
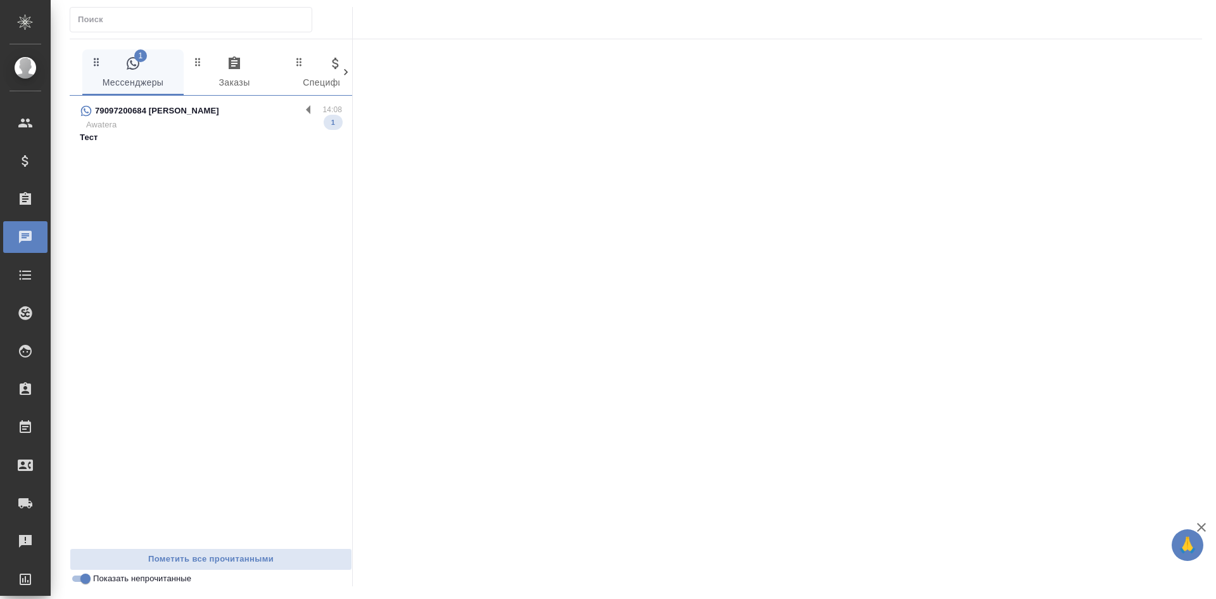
click at [199, 136] on p "Тест" at bounding box center [211, 137] width 262 height 13
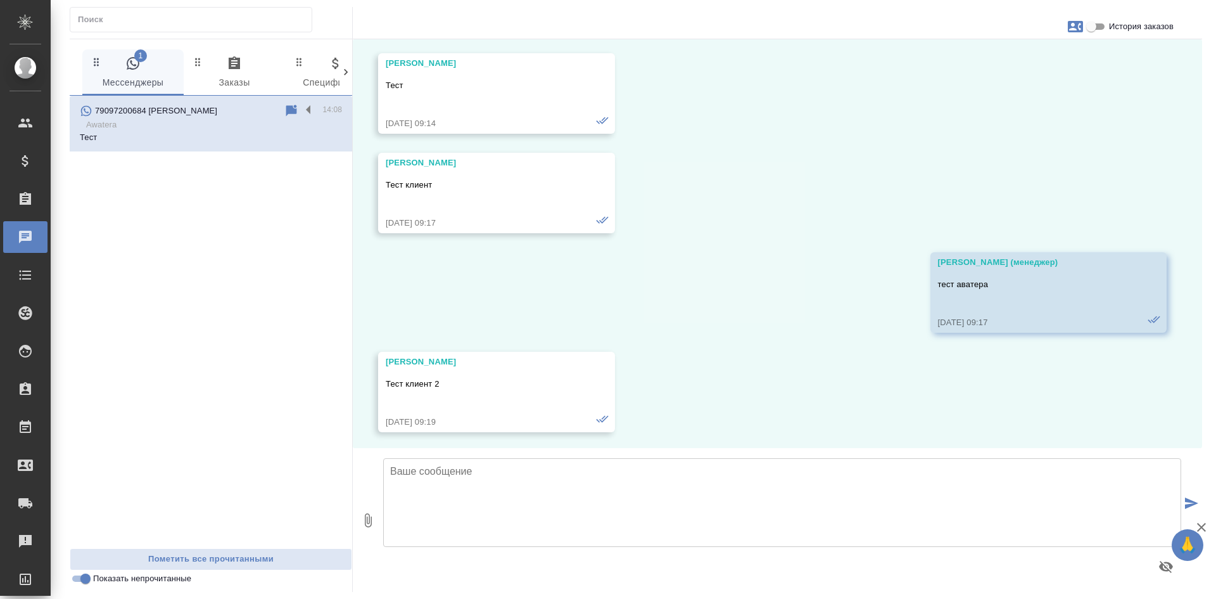
click at [487, 497] on textarea at bounding box center [782, 502] width 798 height 89
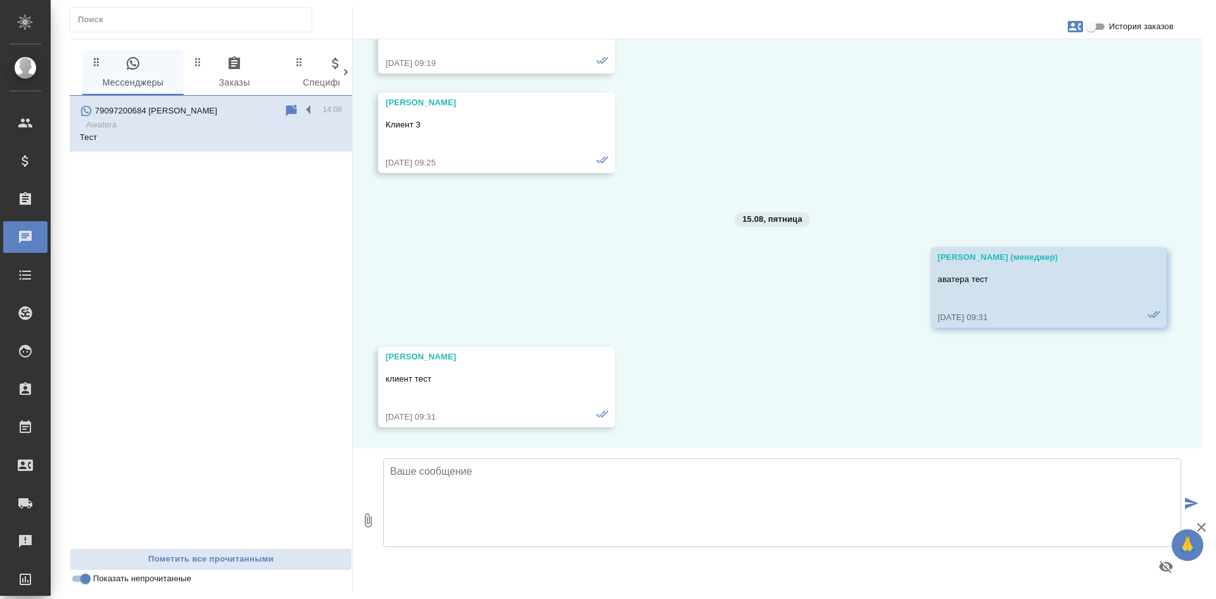
scroll to position [16934, 0]
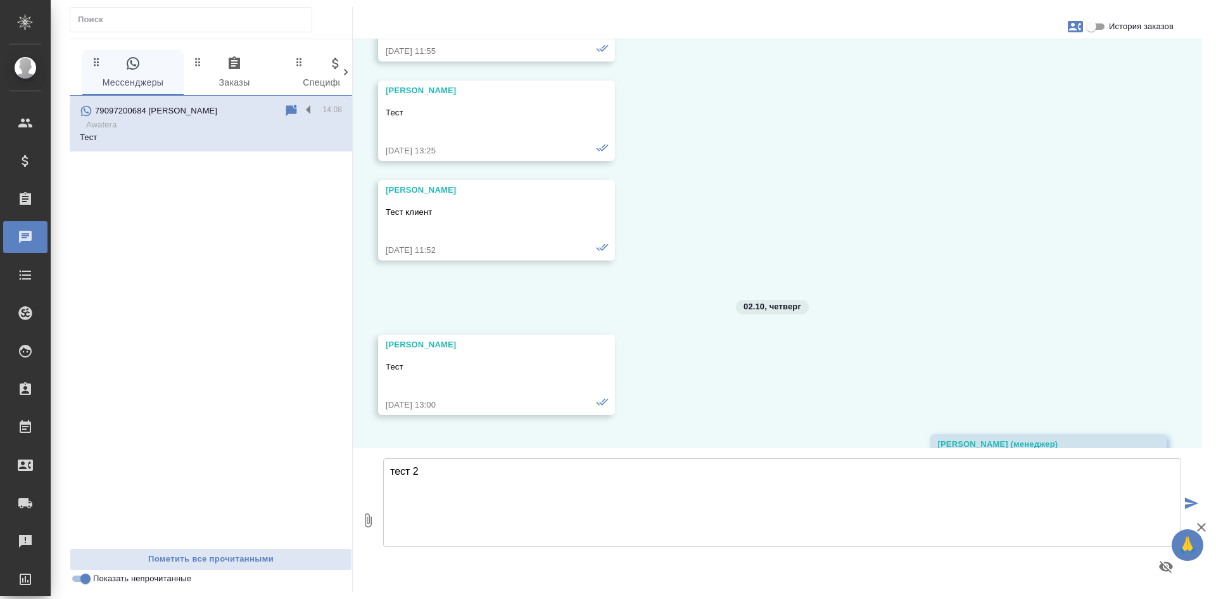
type textarea "тест 2"
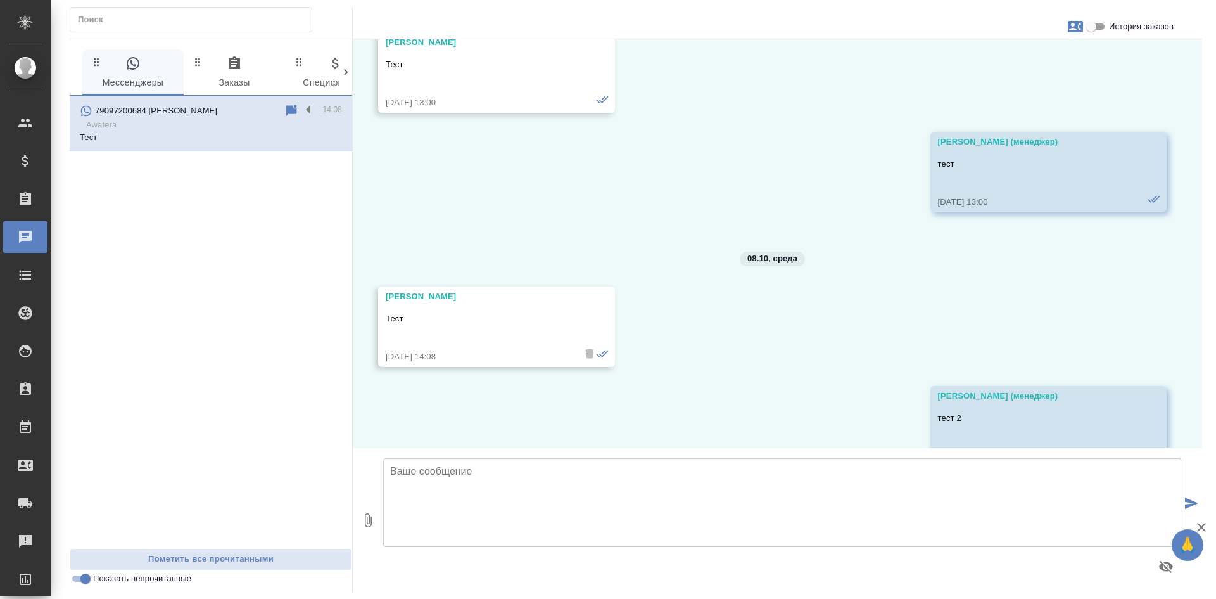
scroll to position [17273, 0]
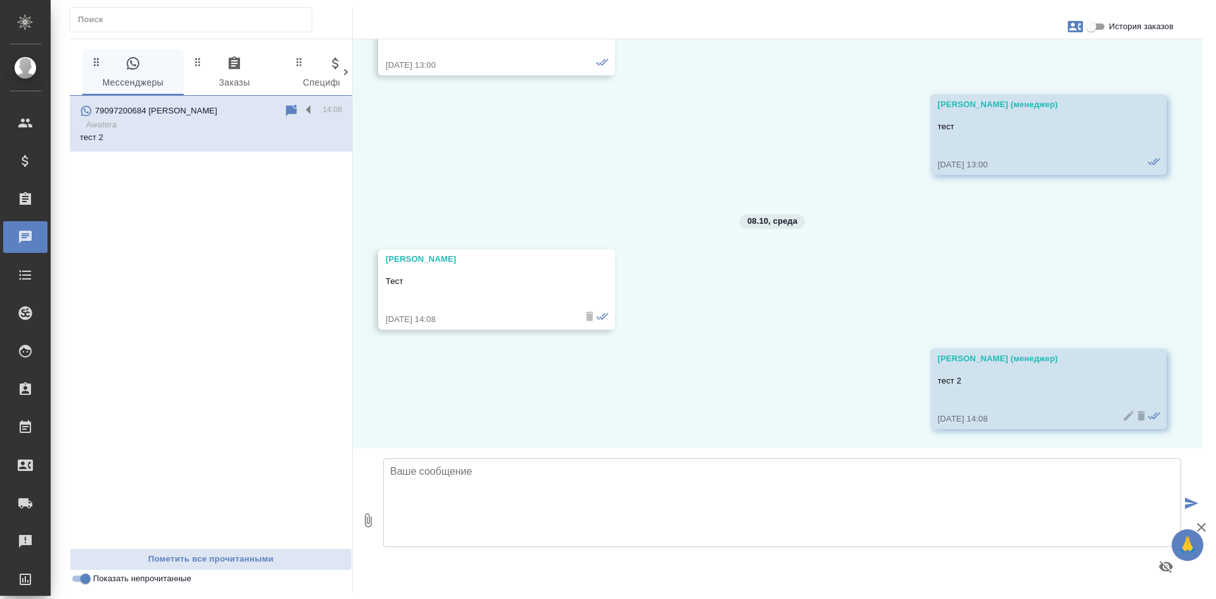
click at [86, 578] on input "Показать непрочитанные" at bounding box center [86, 578] width 46 height 15
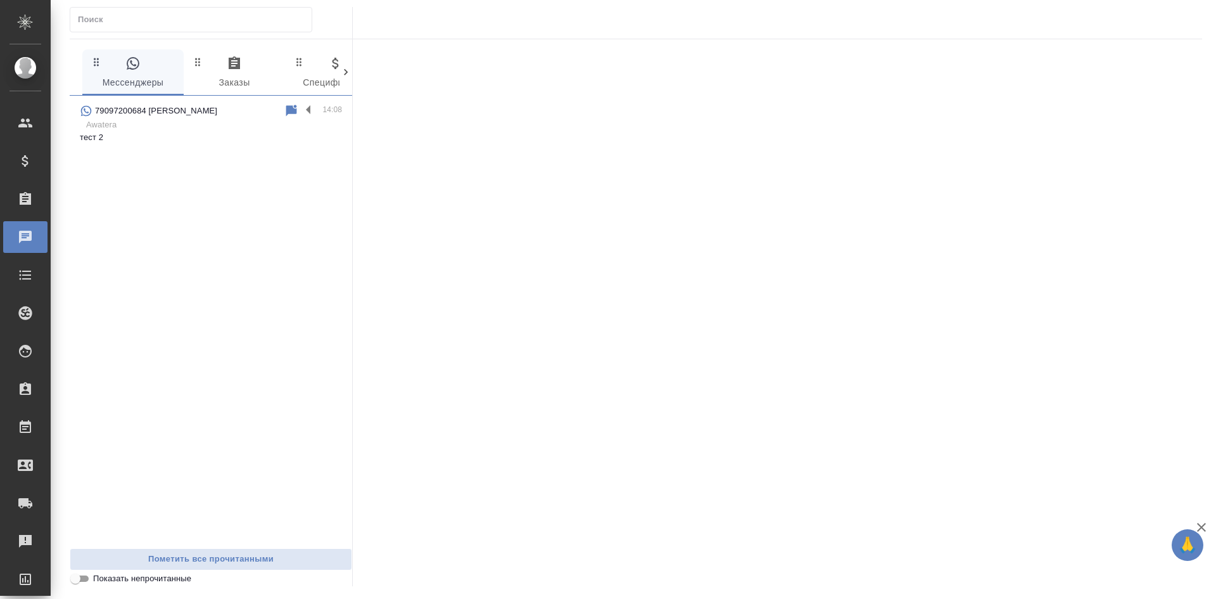
click at [86, 578] on input "Показать непрочитанные" at bounding box center [76, 578] width 46 height 15
click at [174, 139] on p "Делаем все как договаривались" at bounding box center [211, 137] width 262 height 13
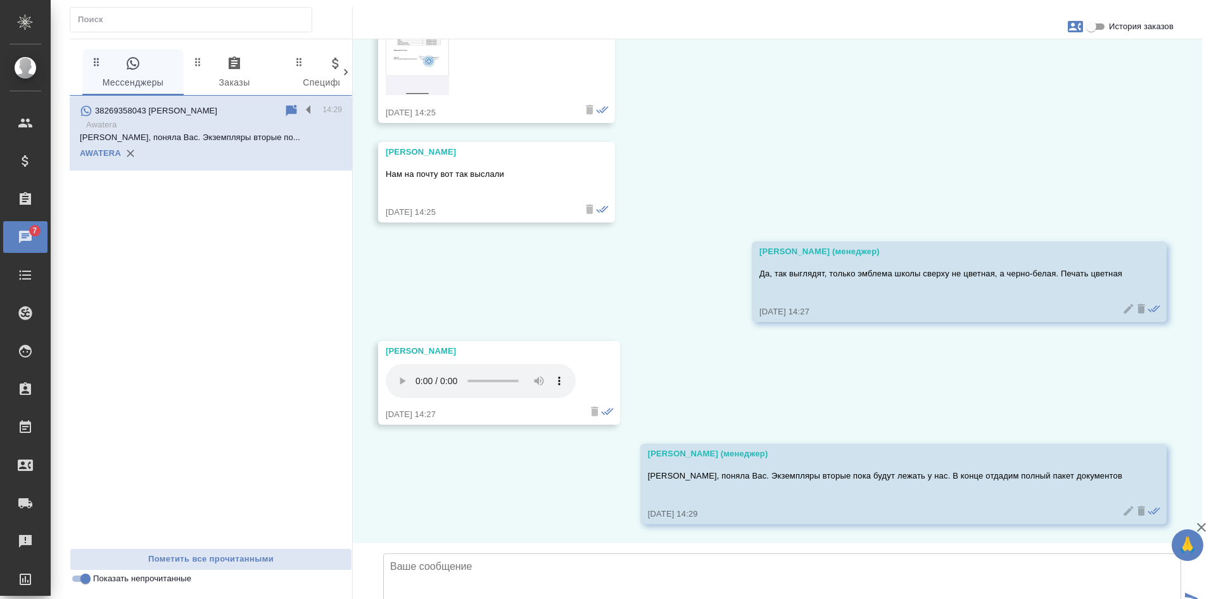
scroll to position [10833, 0]
click at [79, 582] on input "Показать непрочитанные" at bounding box center [86, 578] width 46 height 15
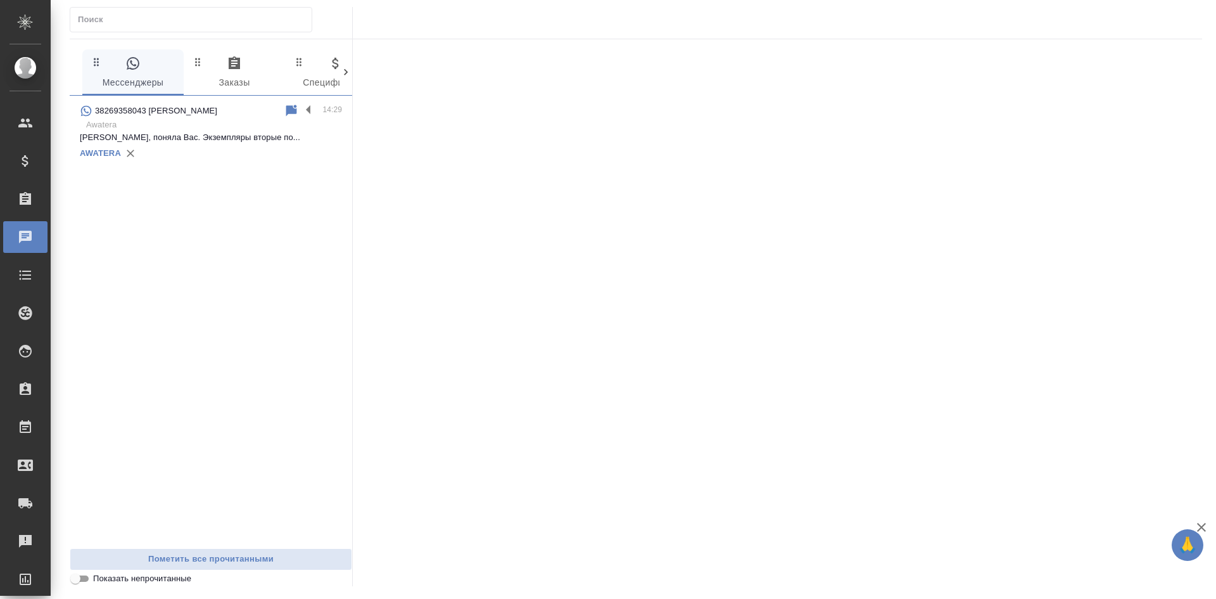
click at [79, 582] on input "Показать непрочитанные" at bounding box center [76, 578] width 46 height 15
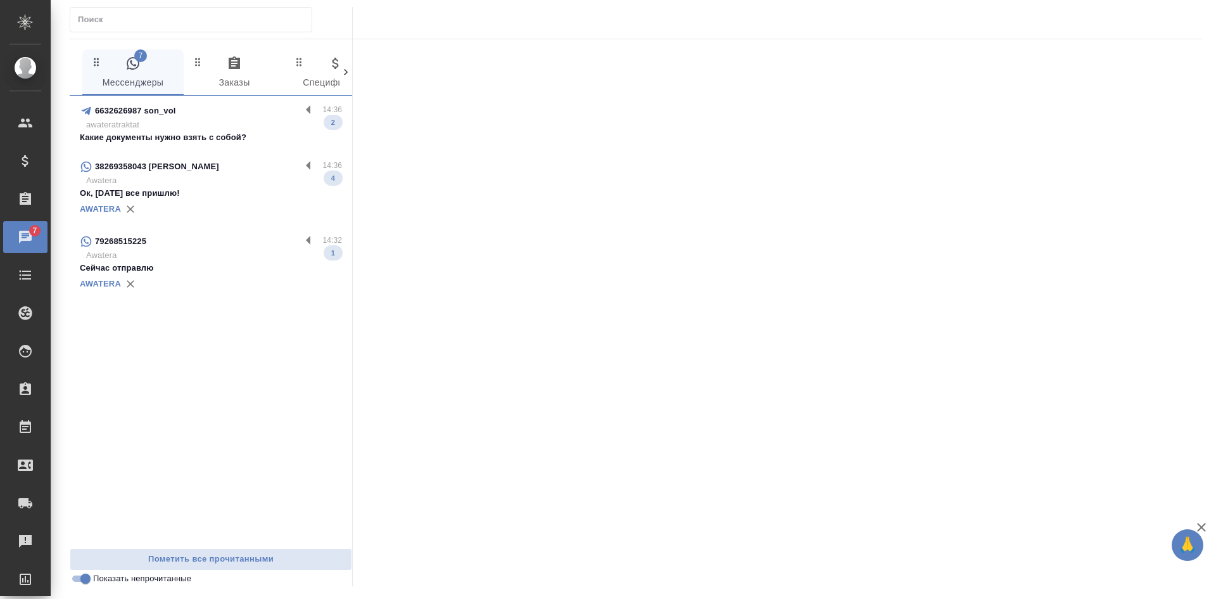
click at [188, 182] on p "Awatera" at bounding box center [214, 180] width 256 height 13
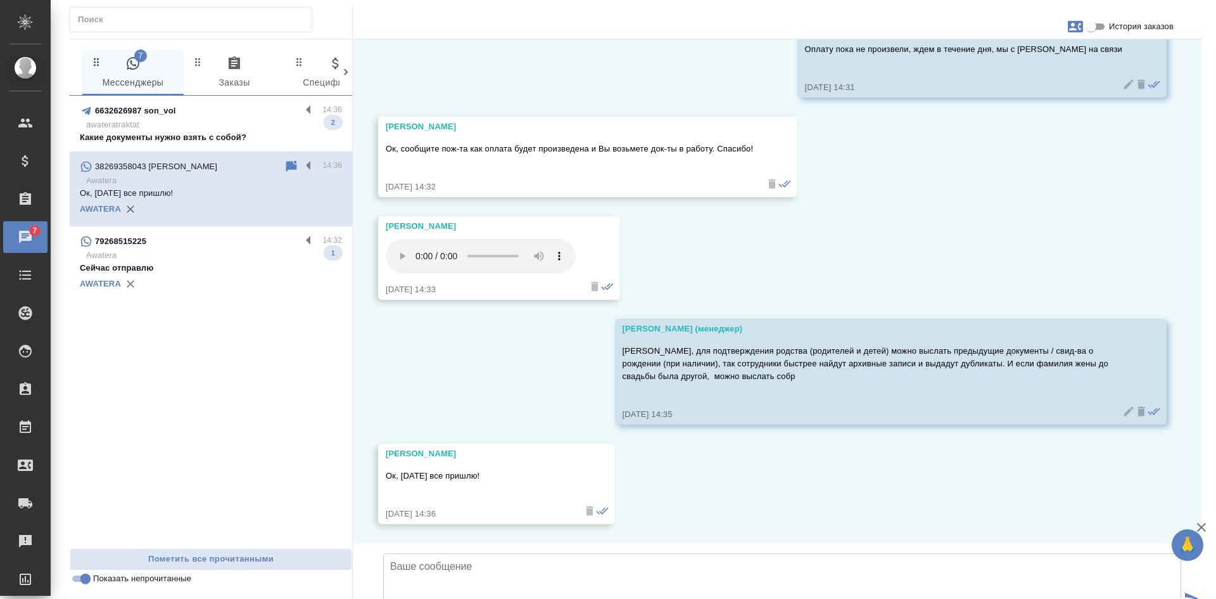
scroll to position [11459, 0]
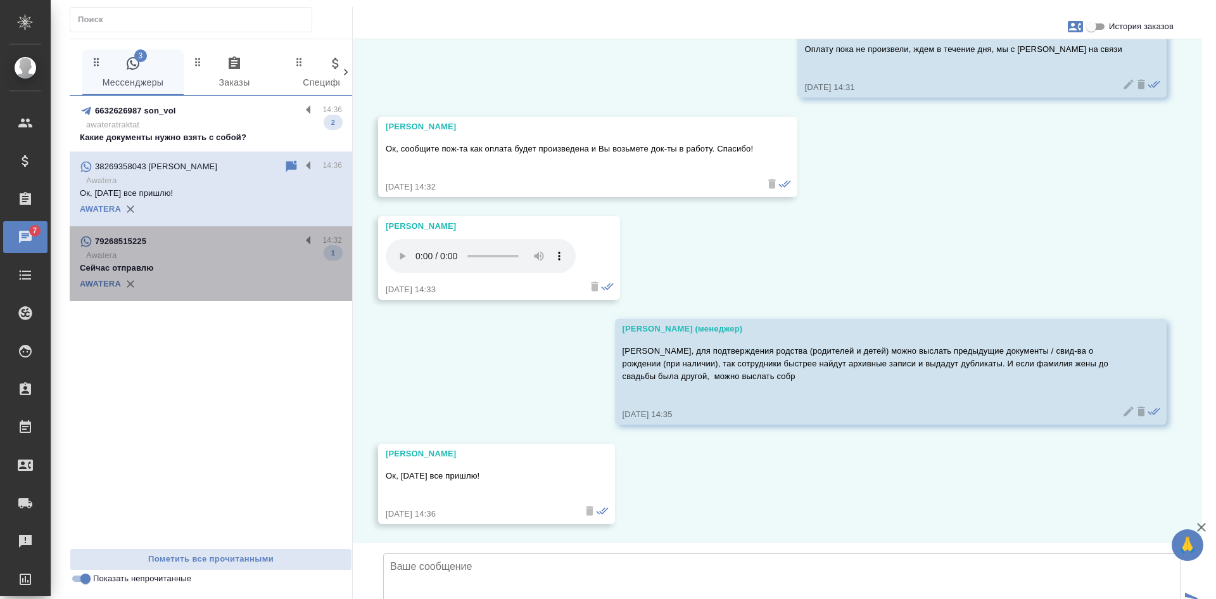
click at [234, 267] on p "Сейчас отправлю" at bounding box center [211, 268] width 262 height 13
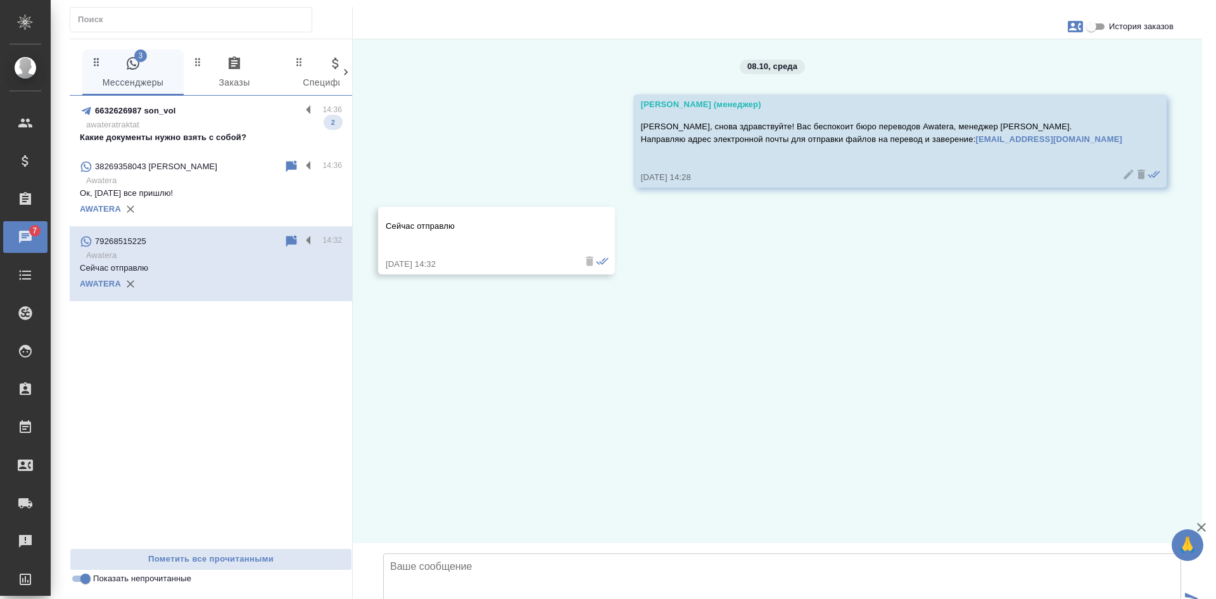
scroll to position [0, 0]
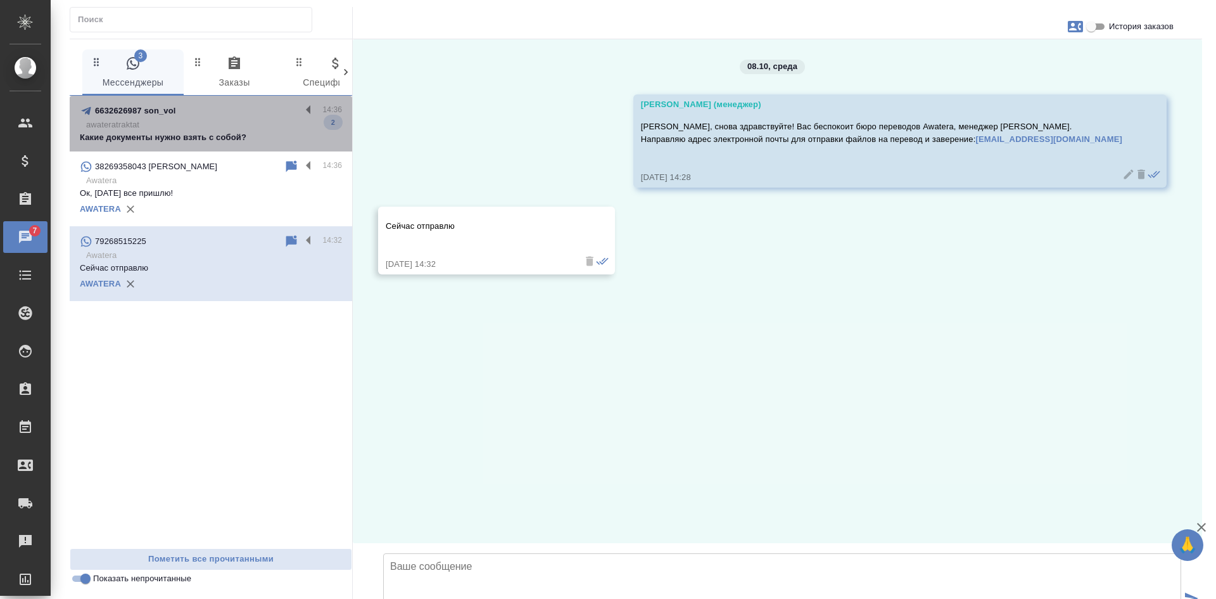
click at [158, 120] on p "awateratraktat" at bounding box center [214, 124] width 256 height 13
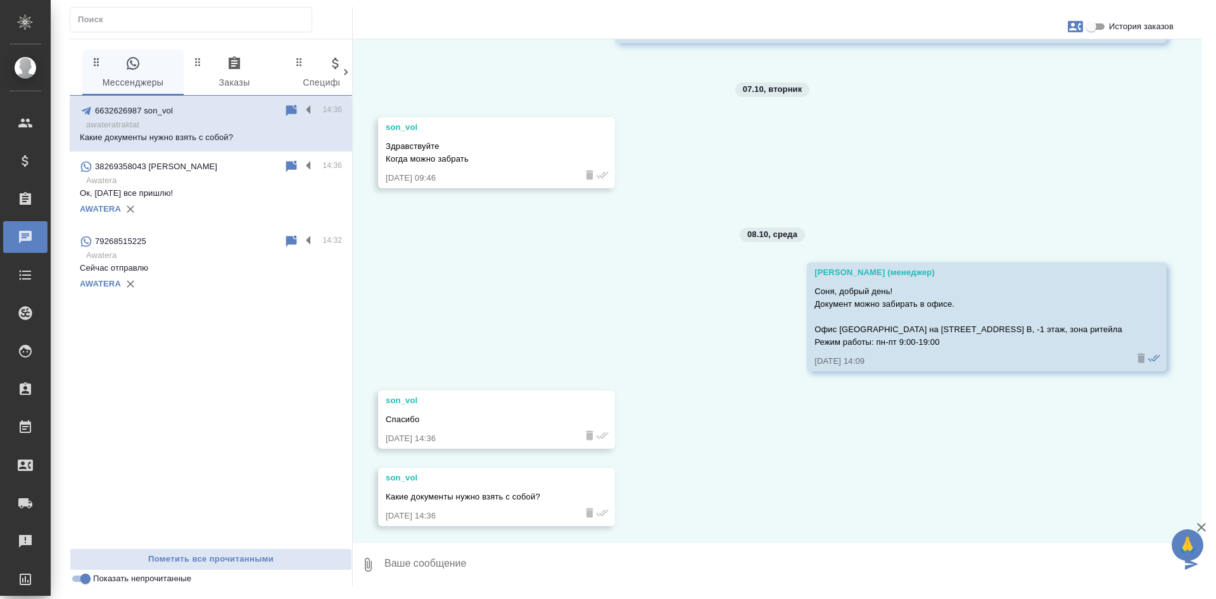
scroll to position [4812, 0]
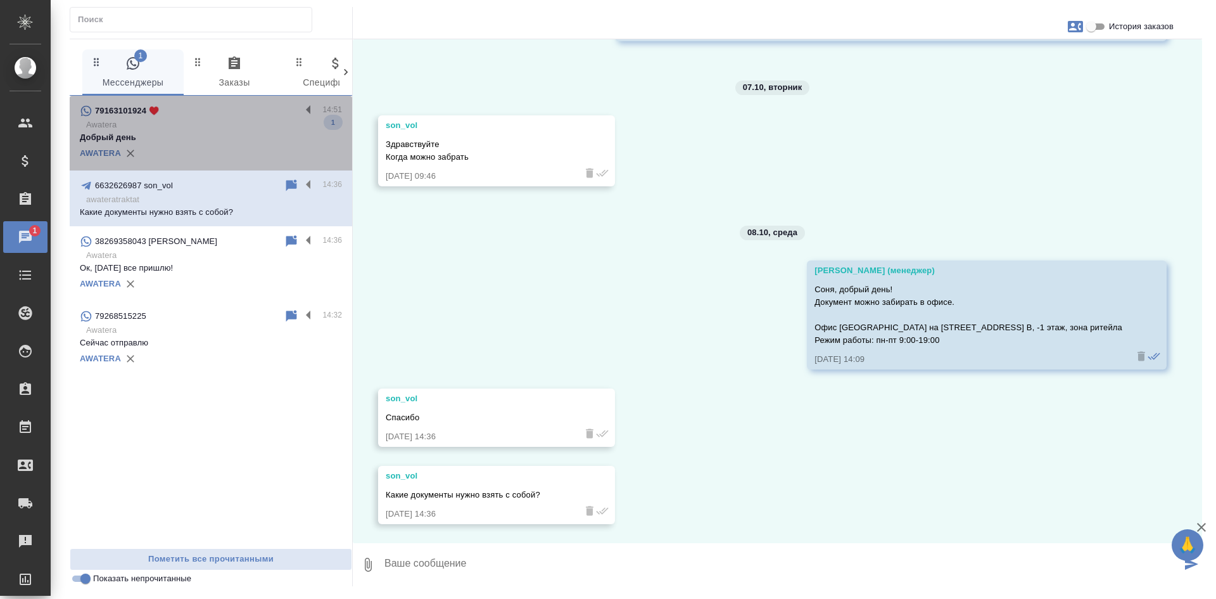
click at [209, 137] on p "Добрый день" at bounding box center [211, 137] width 262 height 13
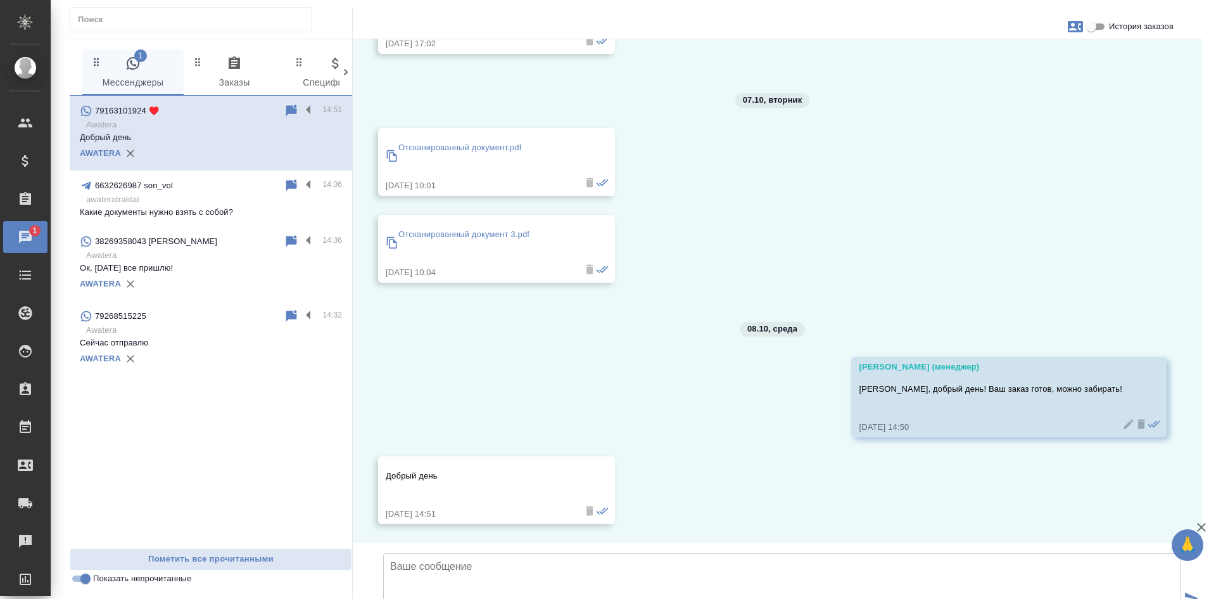
scroll to position [1929, 0]
click at [88, 578] on input "Показать непрочитанные" at bounding box center [86, 578] width 46 height 15
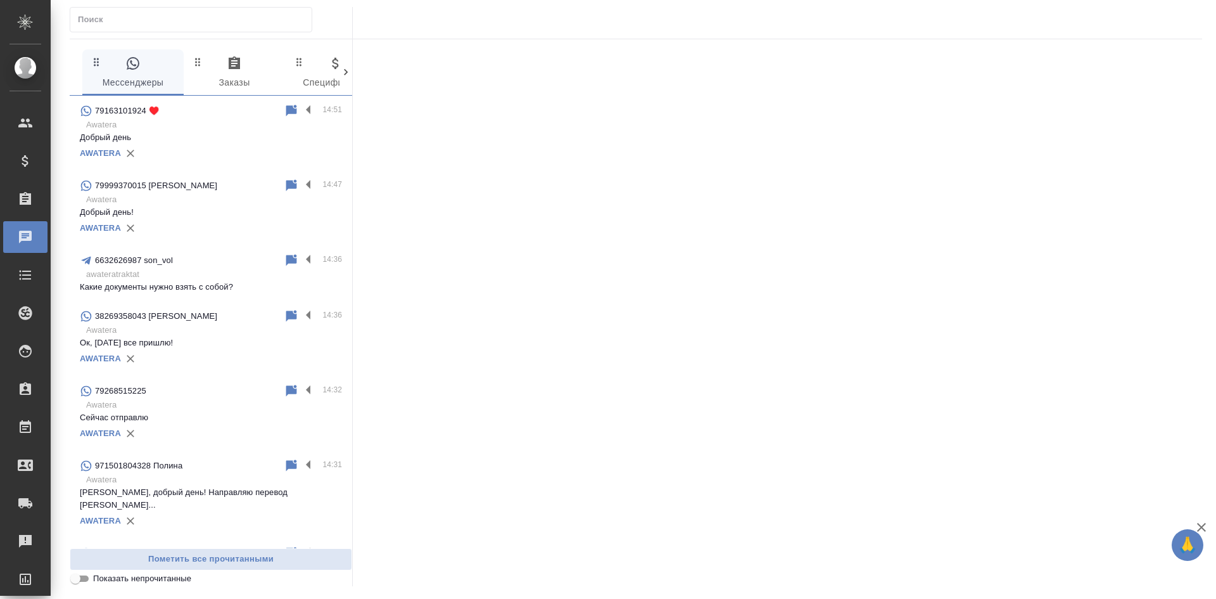
click at [85, 580] on input "Показать непрочитанные" at bounding box center [76, 578] width 46 height 15
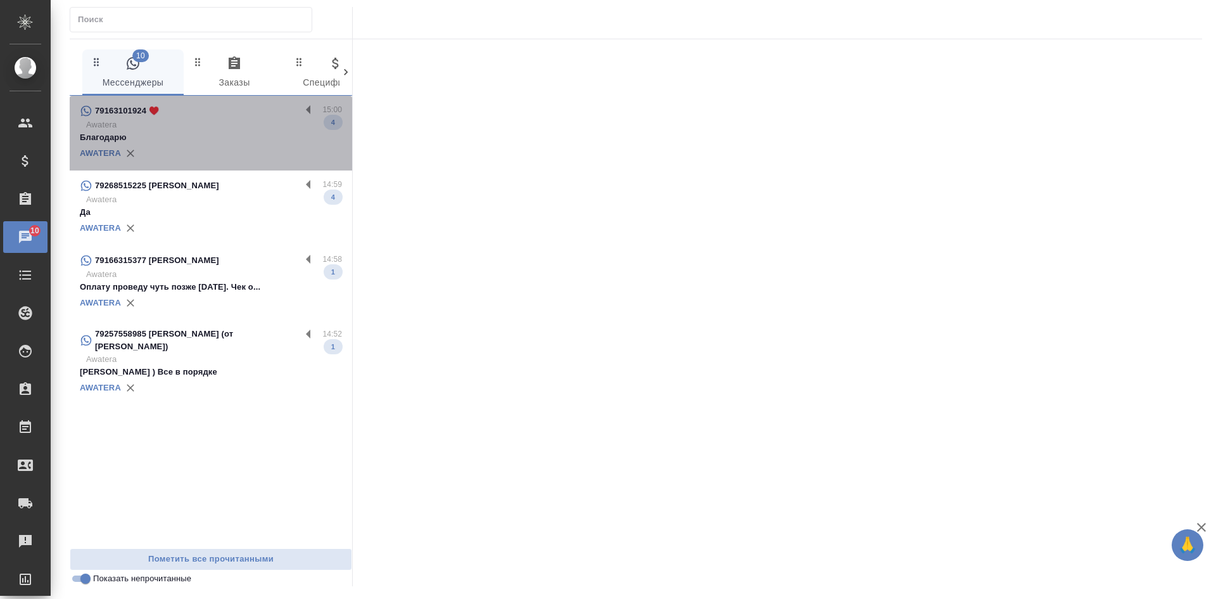
click at [184, 144] on div "AWATERA" at bounding box center [211, 153] width 262 height 19
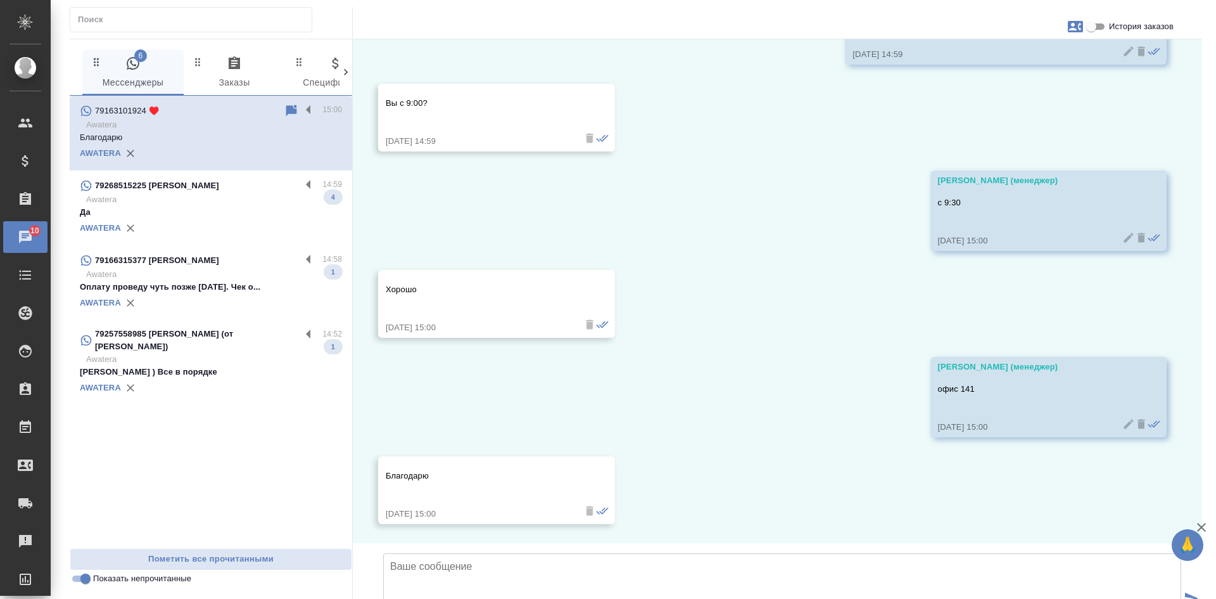
scroll to position [2575, 0]
click at [222, 277] on p "Awatera" at bounding box center [214, 274] width 256 height 13
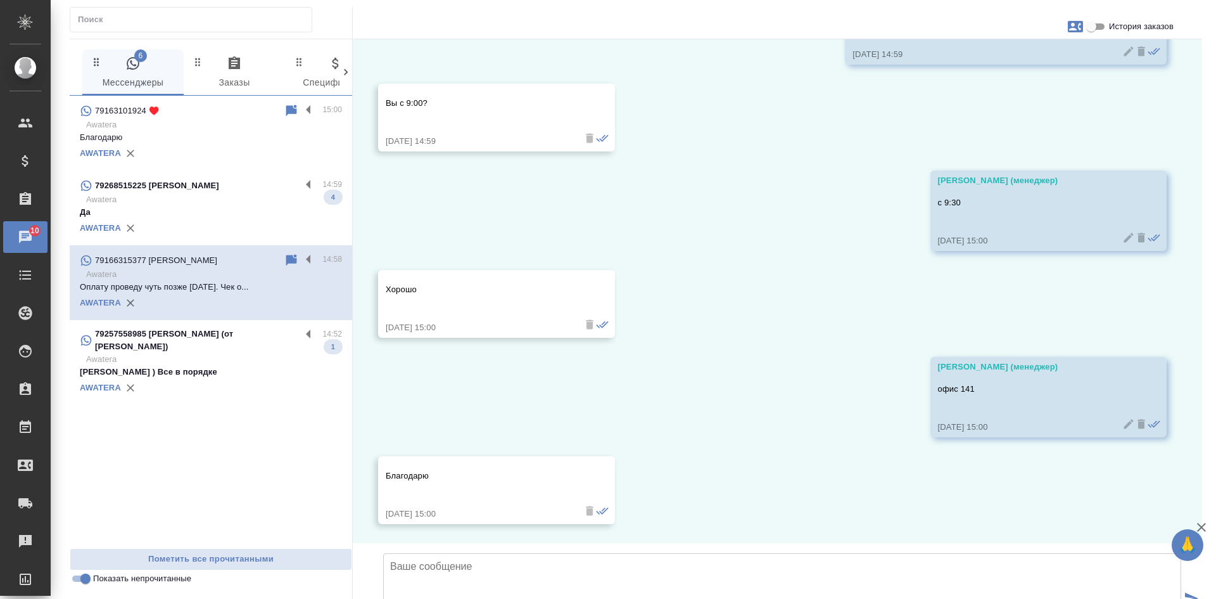
scroll to position [137, 0]
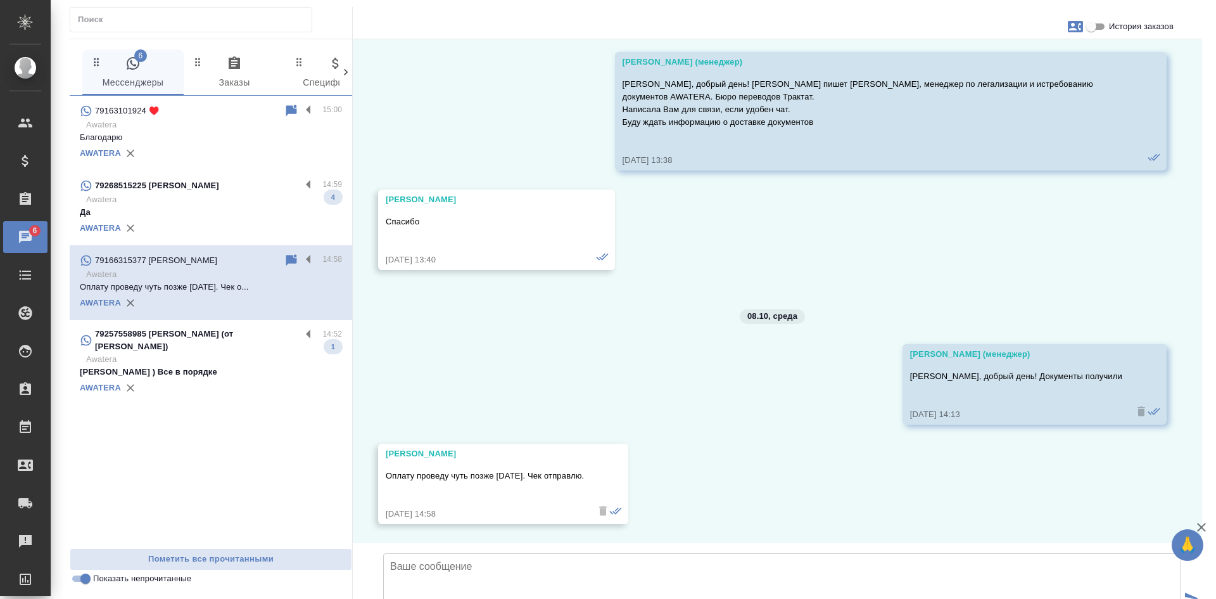
click at [238, 366] on p "[PERSON_NAME] ) Все в порядке" at bounding box center [211, 372] width 262 height 13
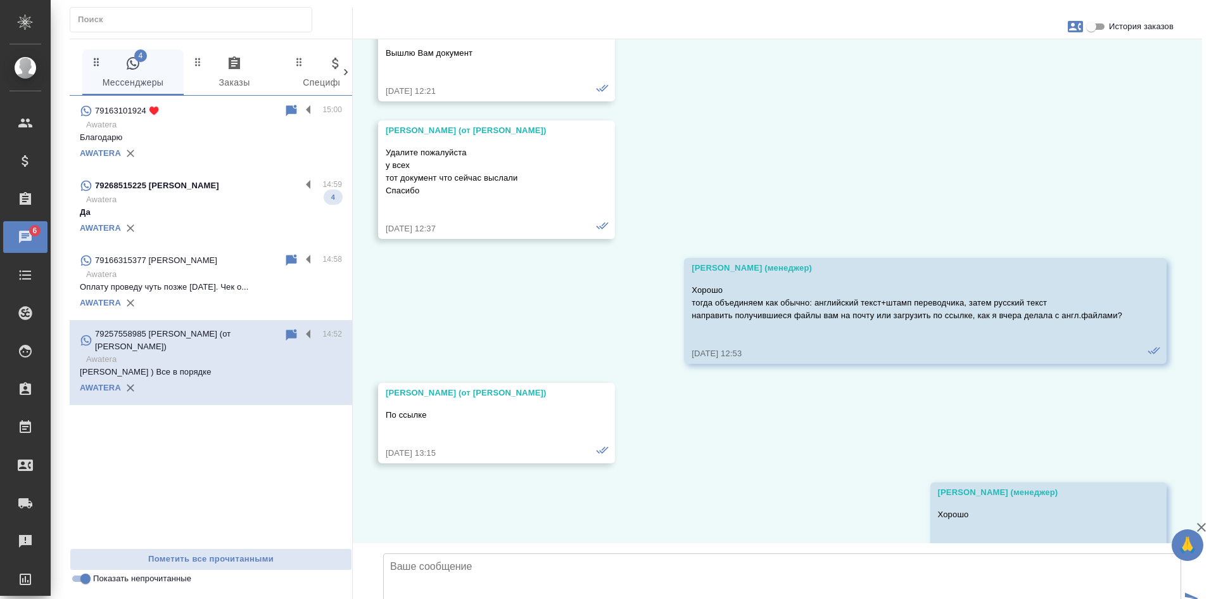
scroll to position [26807, 0]
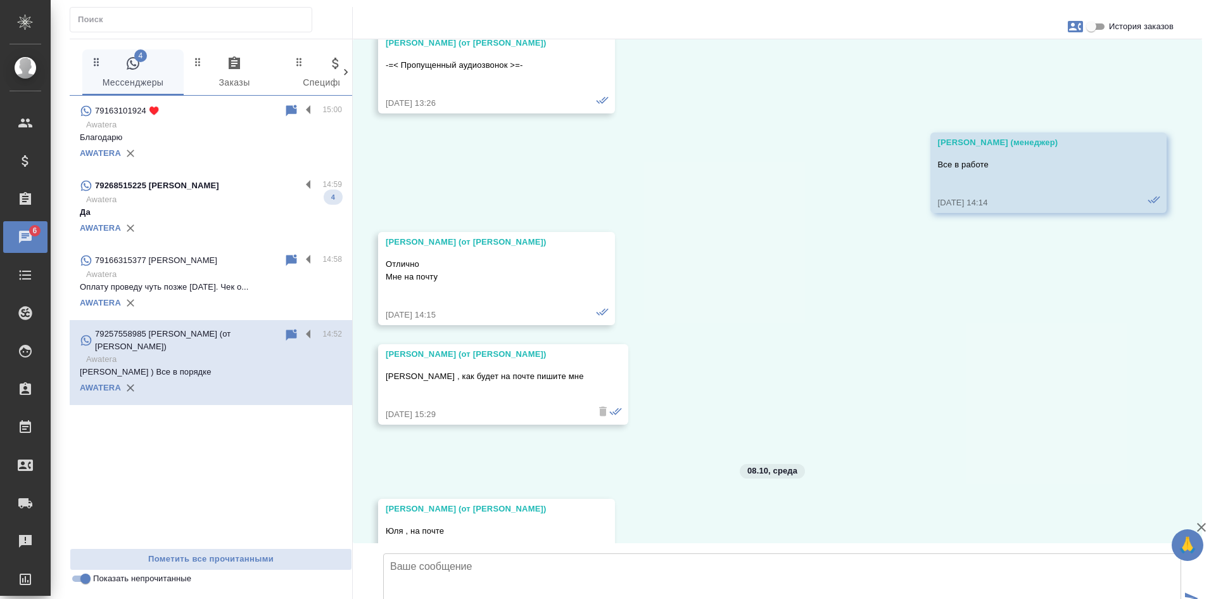
click at [206, 201] on p "Awatera" at bounding box center [214, 199] width 256 height 13
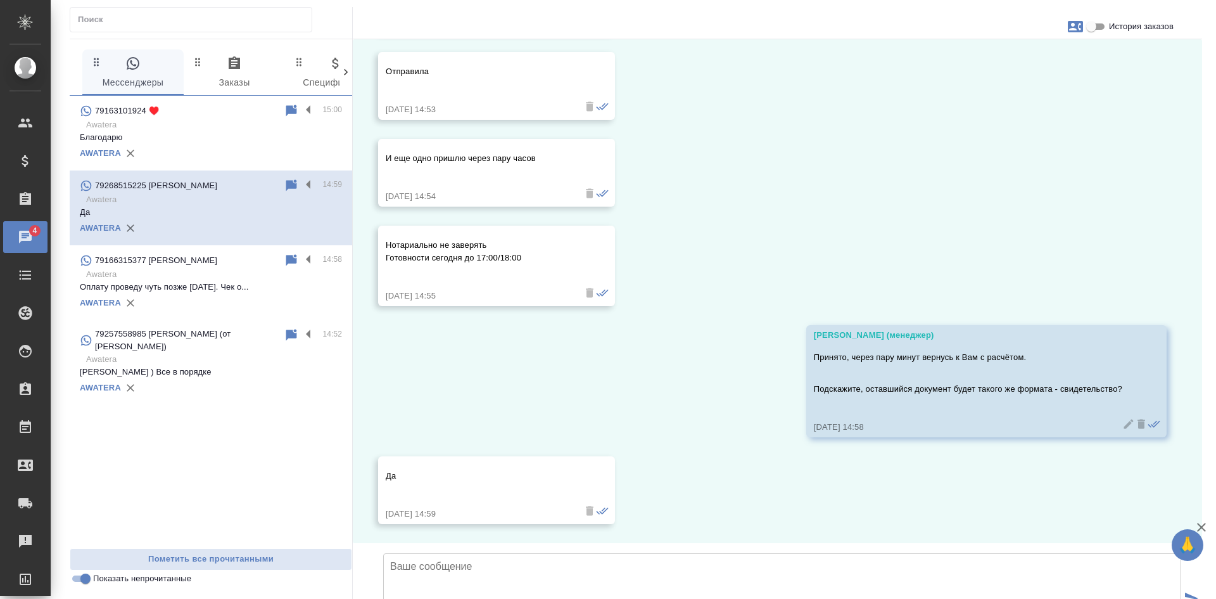
scroll to position [336, 0]
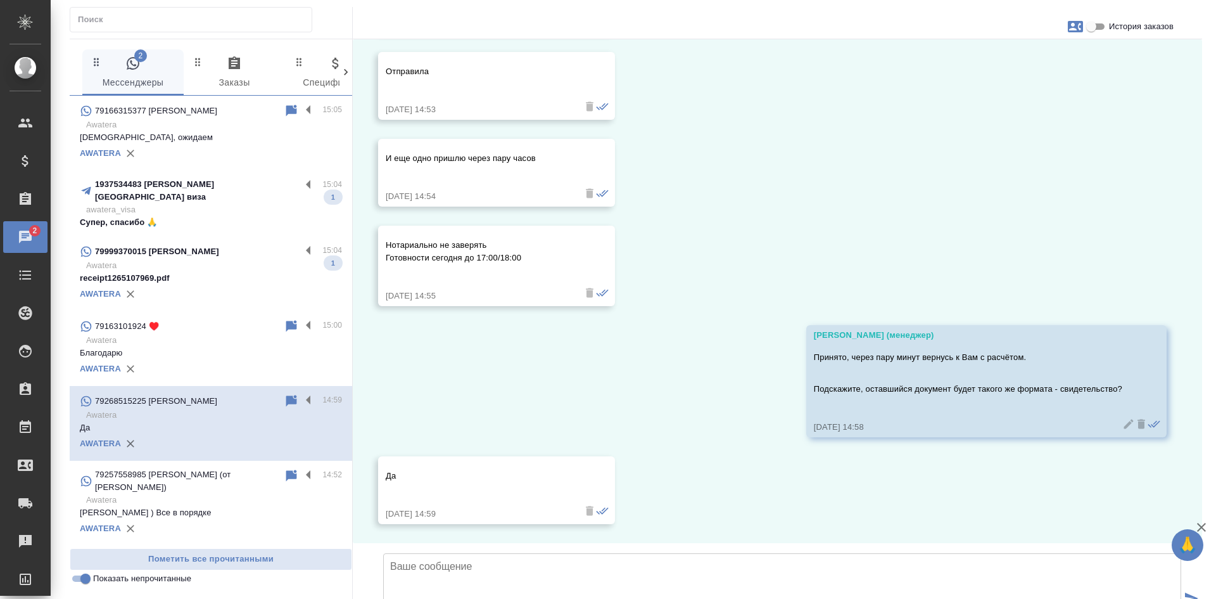
click at [233, 216] on p "Супер, спасибо 🙏" at bounding box center [211, 222] width 262 height 13
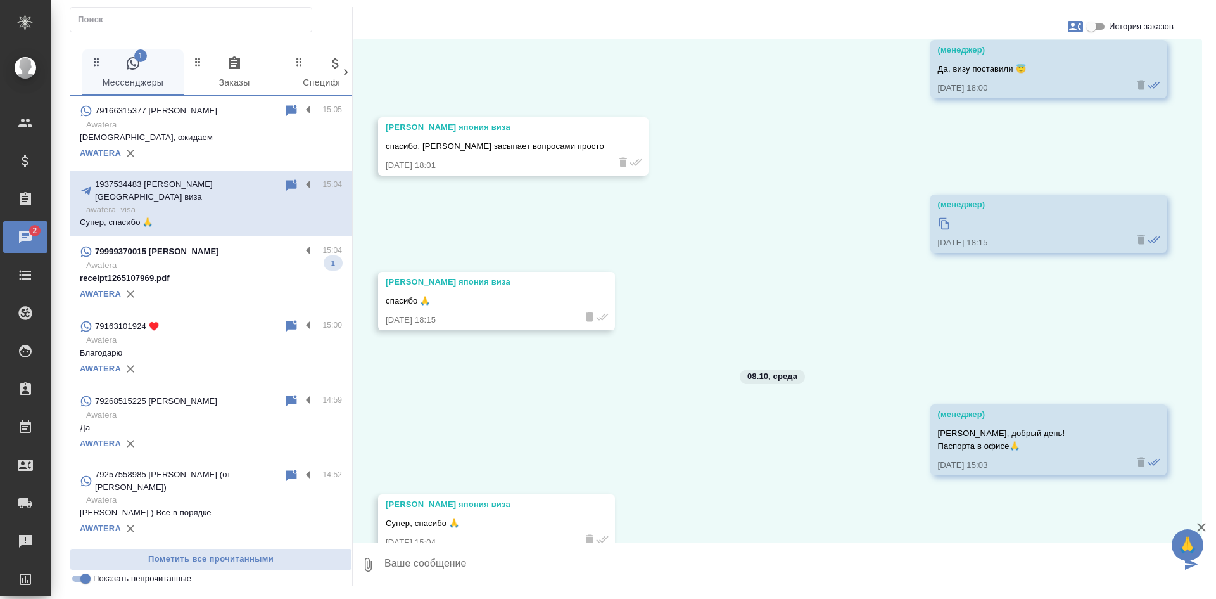
scroll to position [12395, 0]
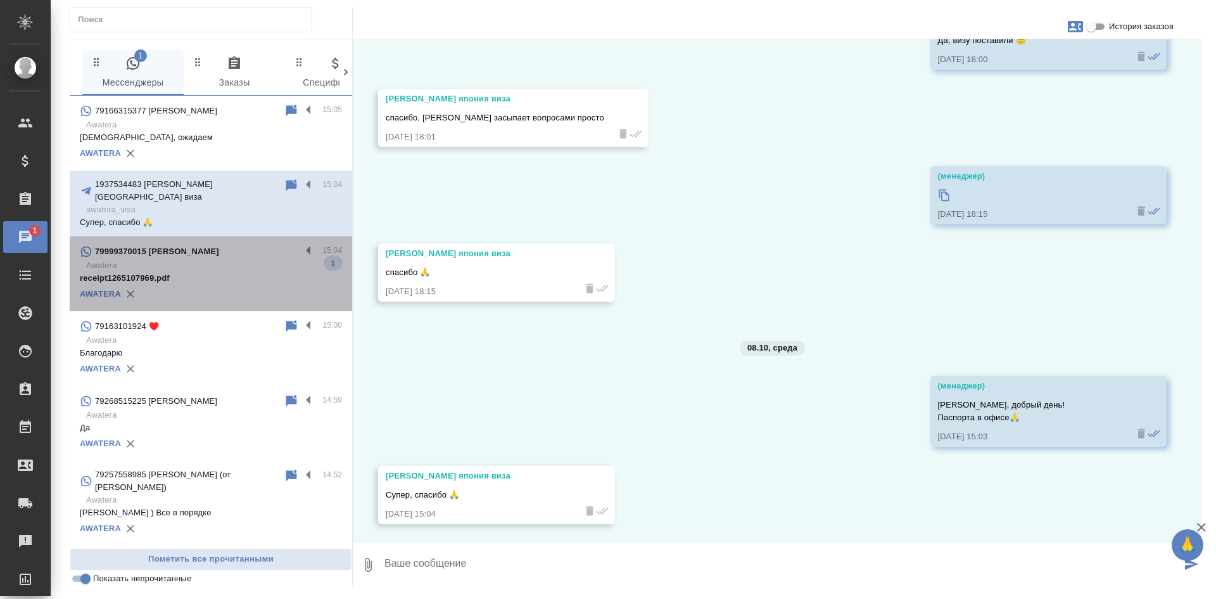
click at [232, 259] on p "Awatera" at bounding box center [214, 265] width 256 height 13
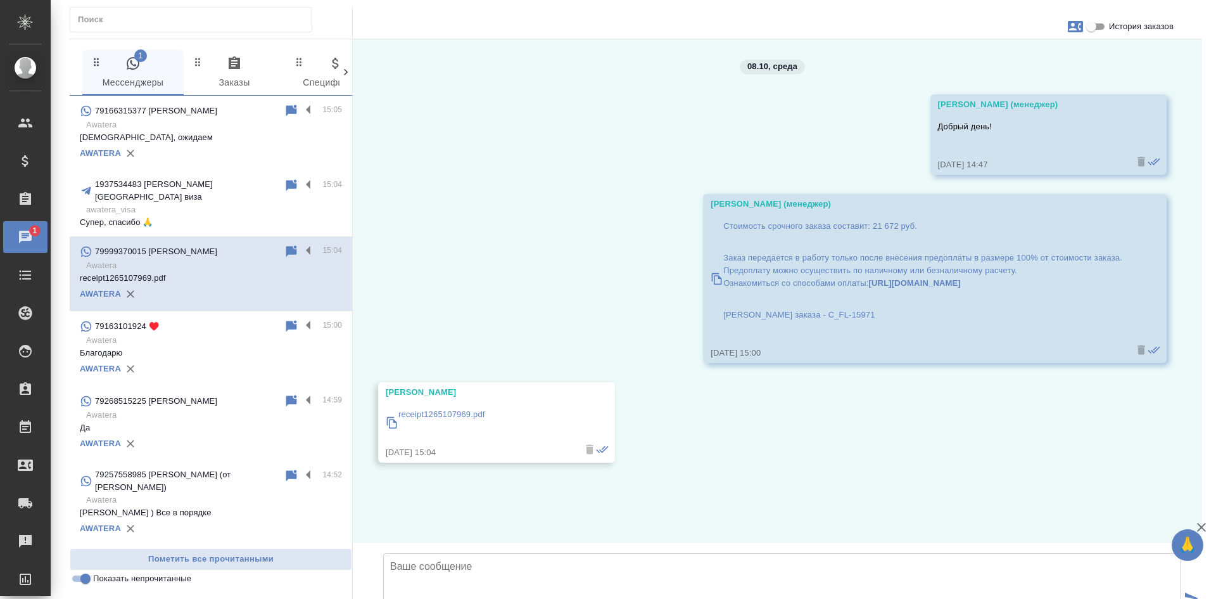
scroll to position [34, 0]
click at [84, 580] on input "Показать непрочитанные" at bounding box center [86, 578] width 46 height 15
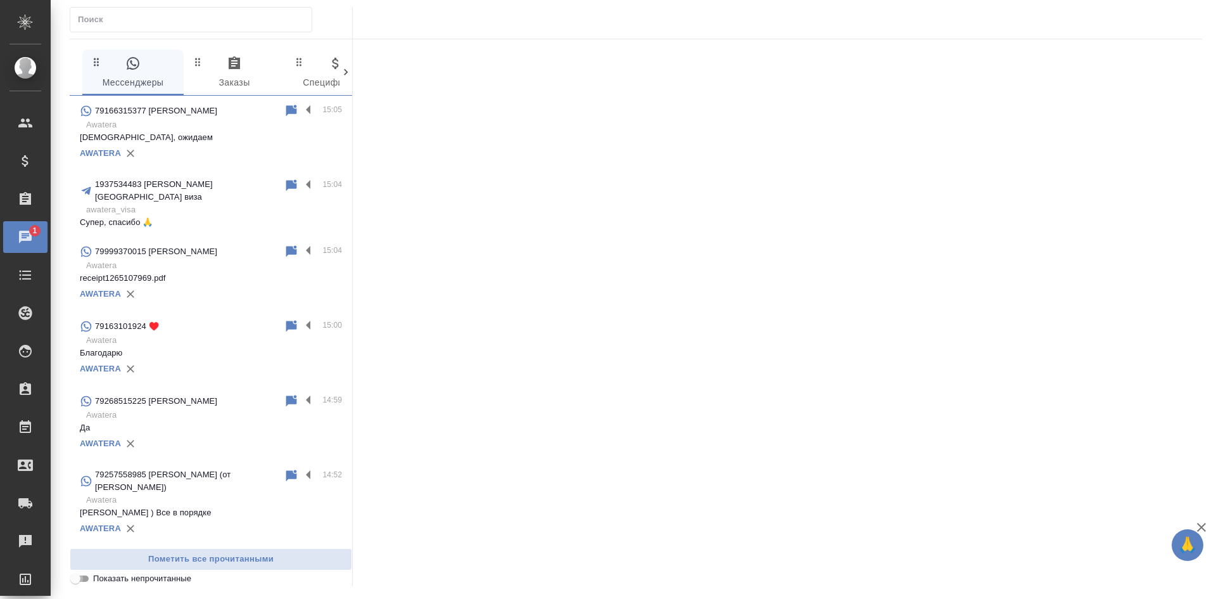
click at [84, 580] on input "Показать непрочитанные" at bounding box center [76, 578] width 46 height 15
checkbox input "true"
